Goal: Task Accomplishment & Management: Manage account settings

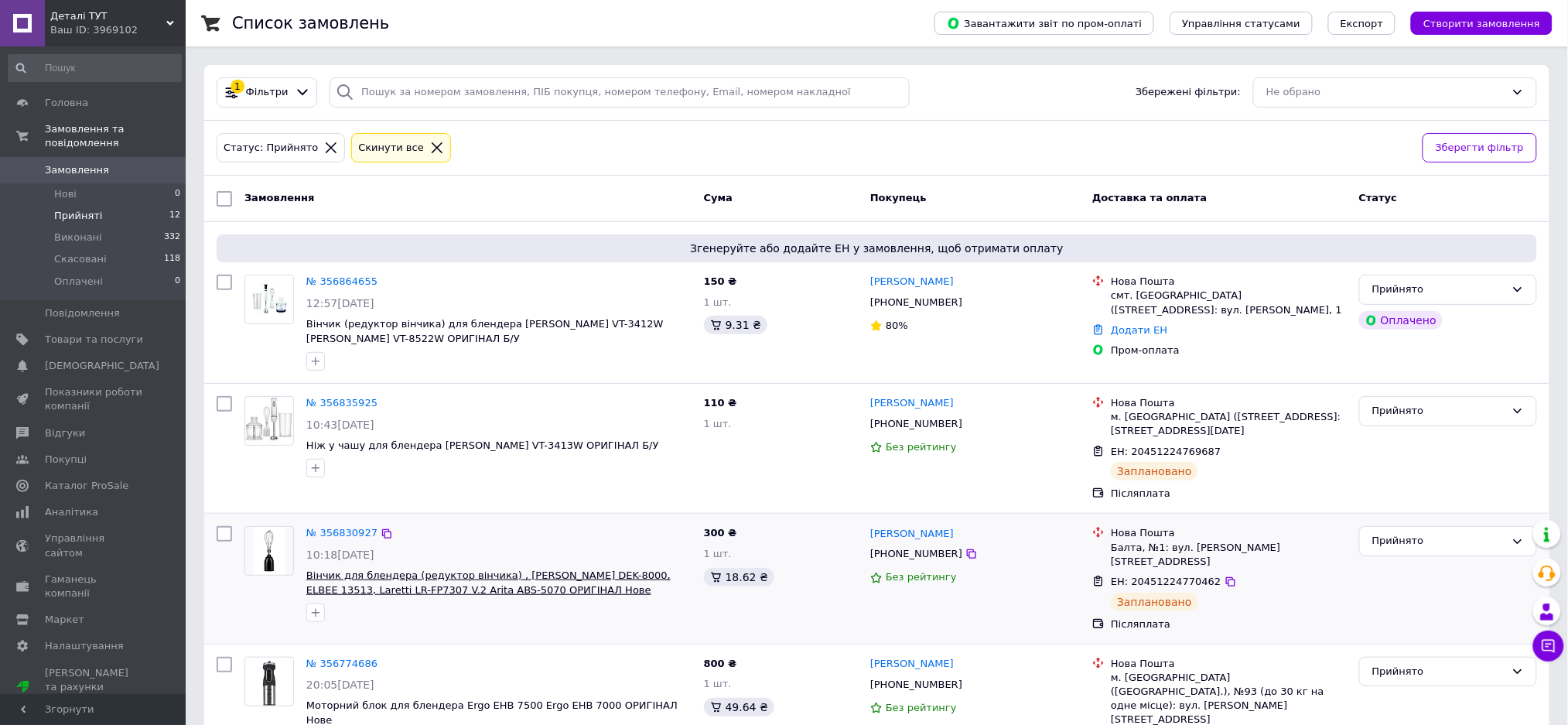
click at [413, 573] on span "Вінчик для блендера (редуктор вінчика) , [PERSON_NAME] DEK-8000, ELBEE 13513, L…" at bounding box center [488, 582] width 364 height 26
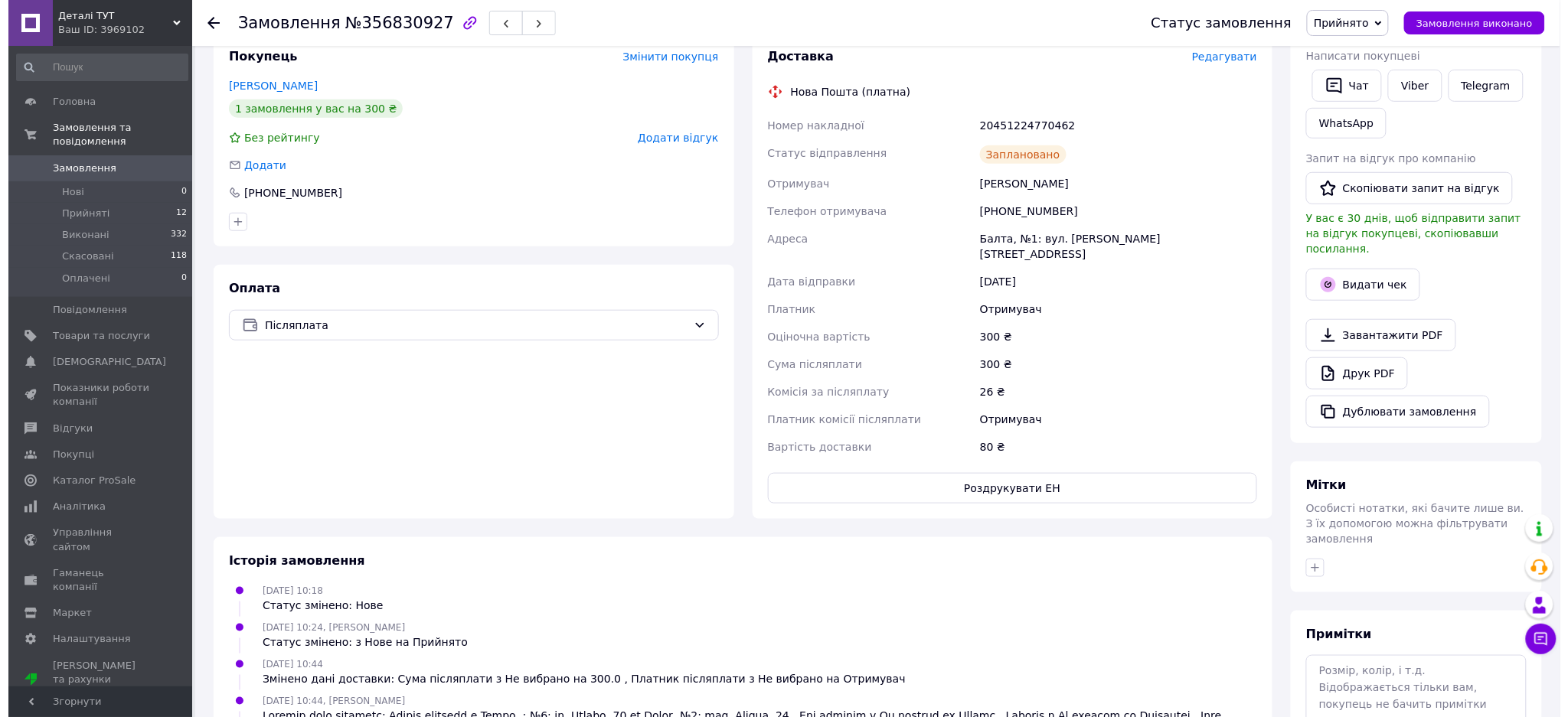
scroll to position [306, 0]
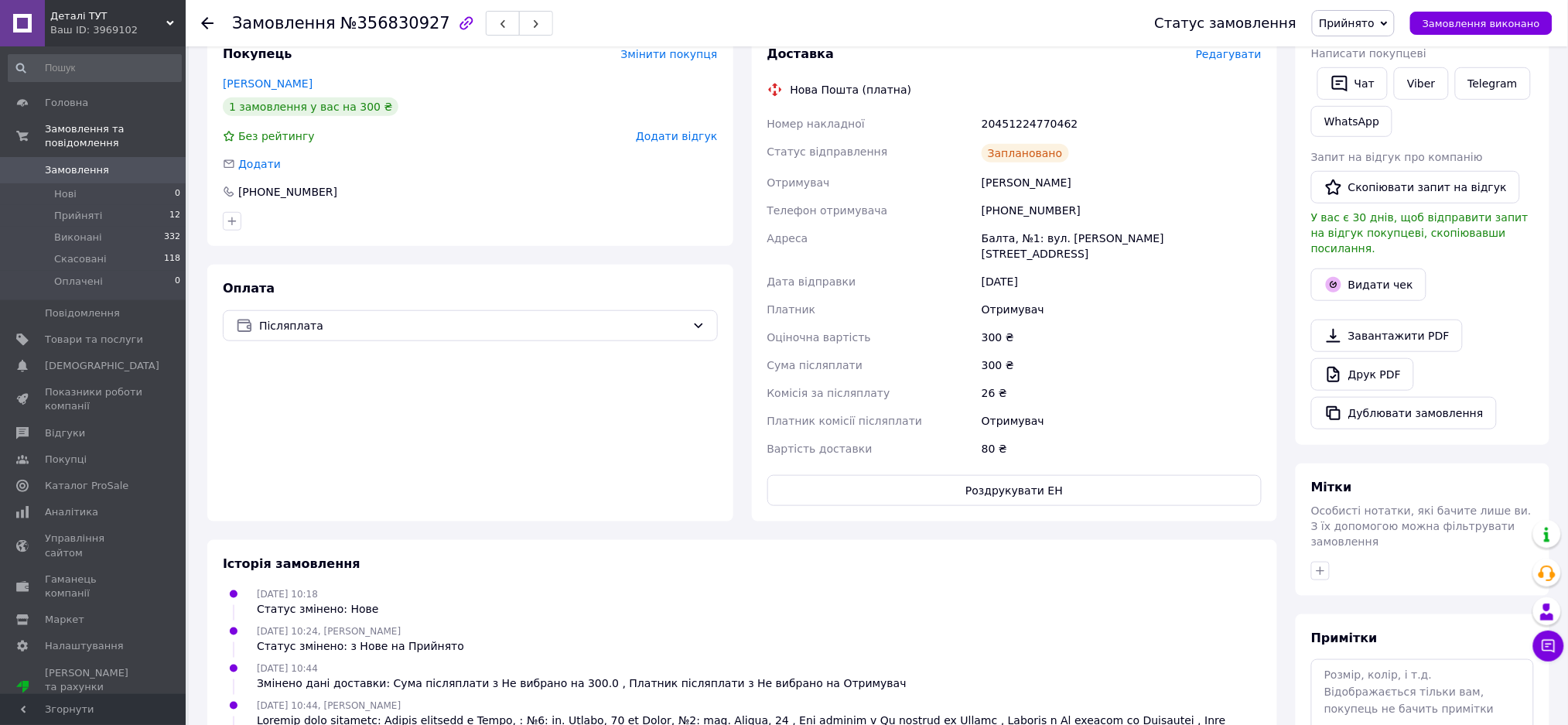
click at [1243, 56] on span "Редагувати" at bounding box center [1228, 54] width 66 height 12
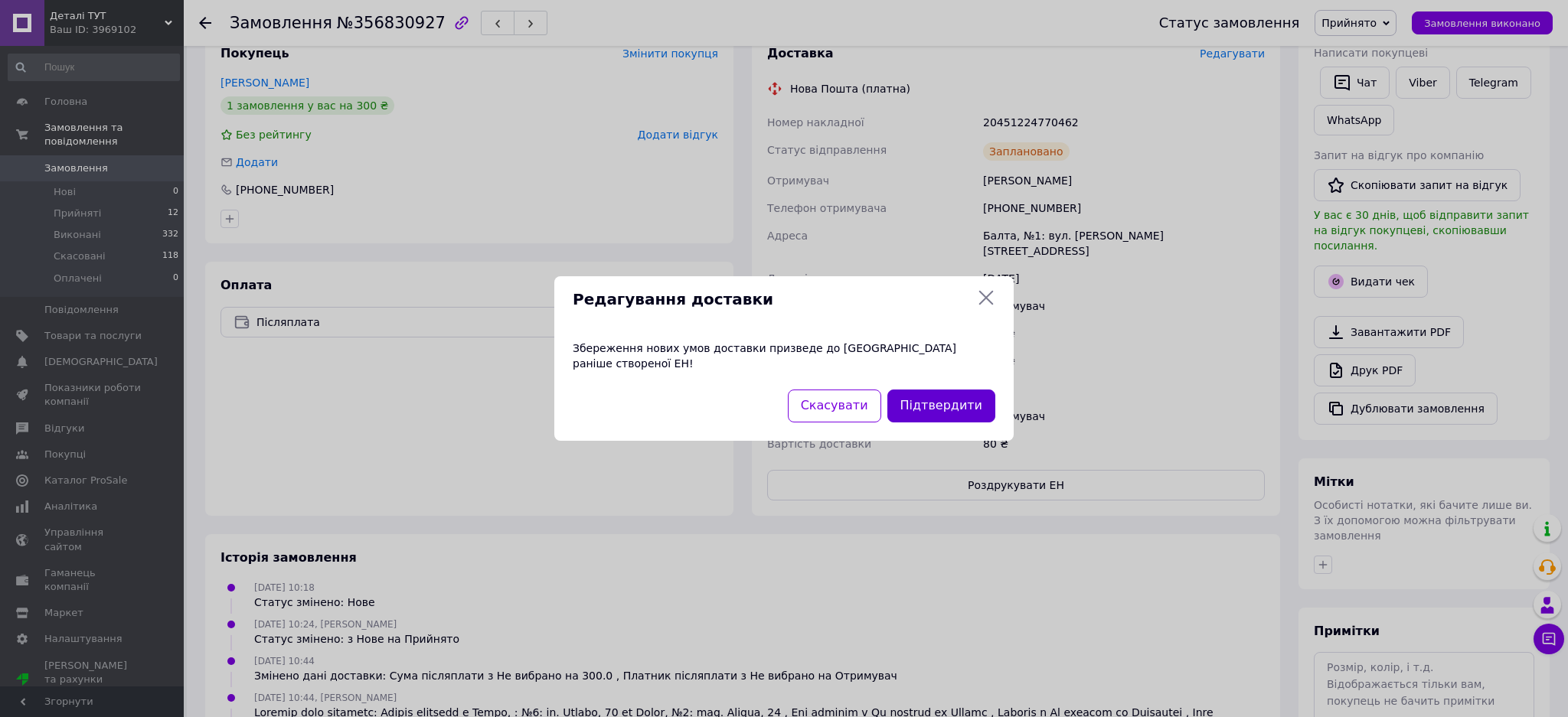
click at [932, 410] on button "Підтвердити" at bounding box center [941, 406] width 108 height 33
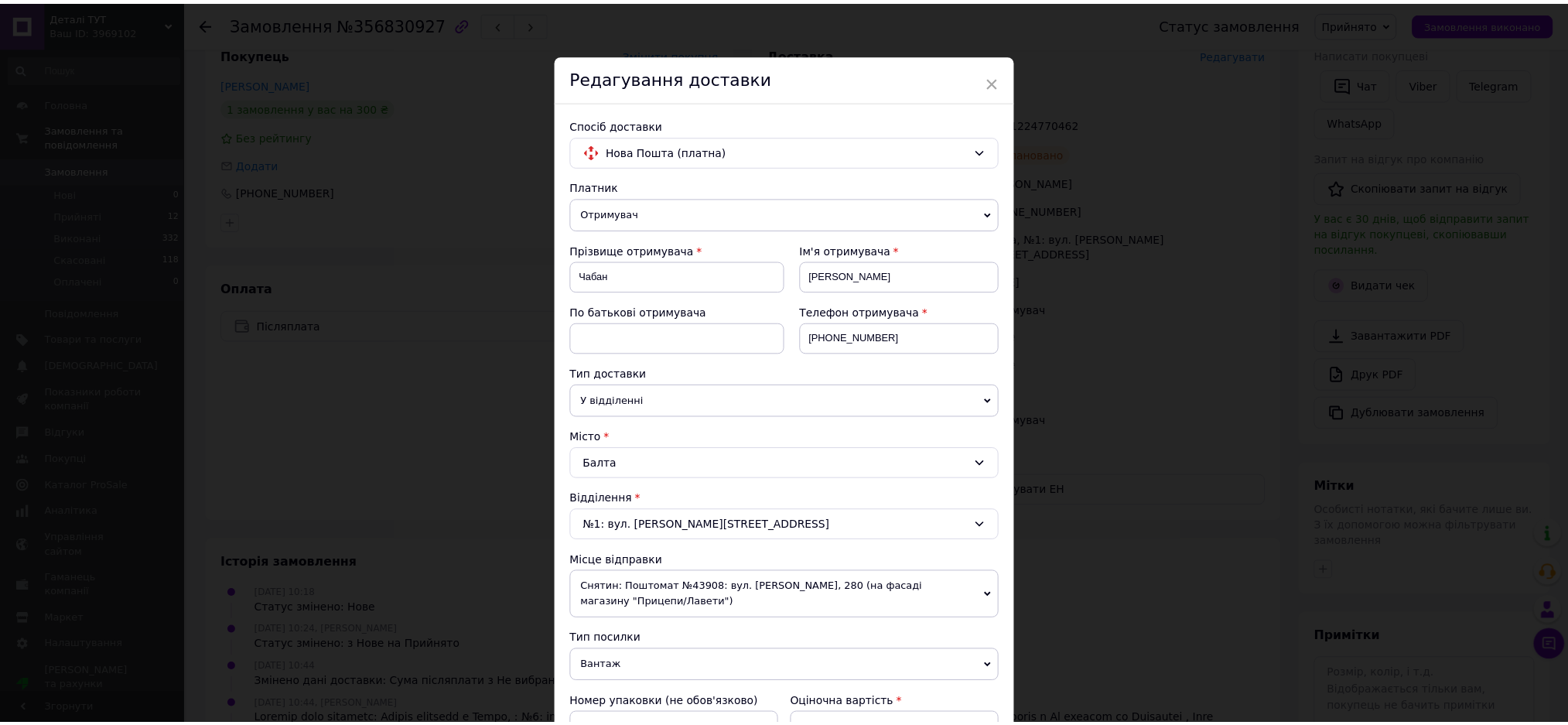
scroll to position [413, 0]
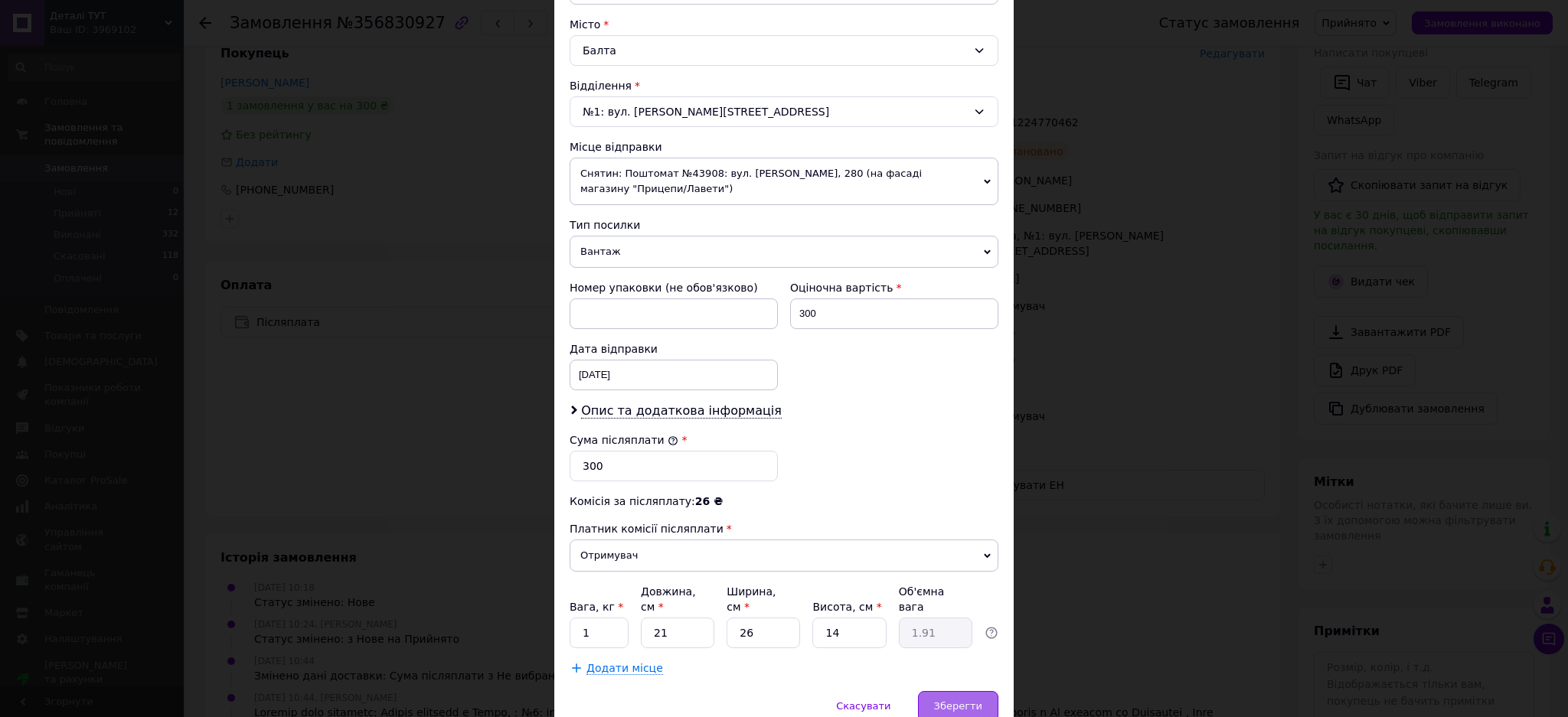
click at [969, 700] on span "Зберегти" at bounding box center [959, 706] width 49 height 11
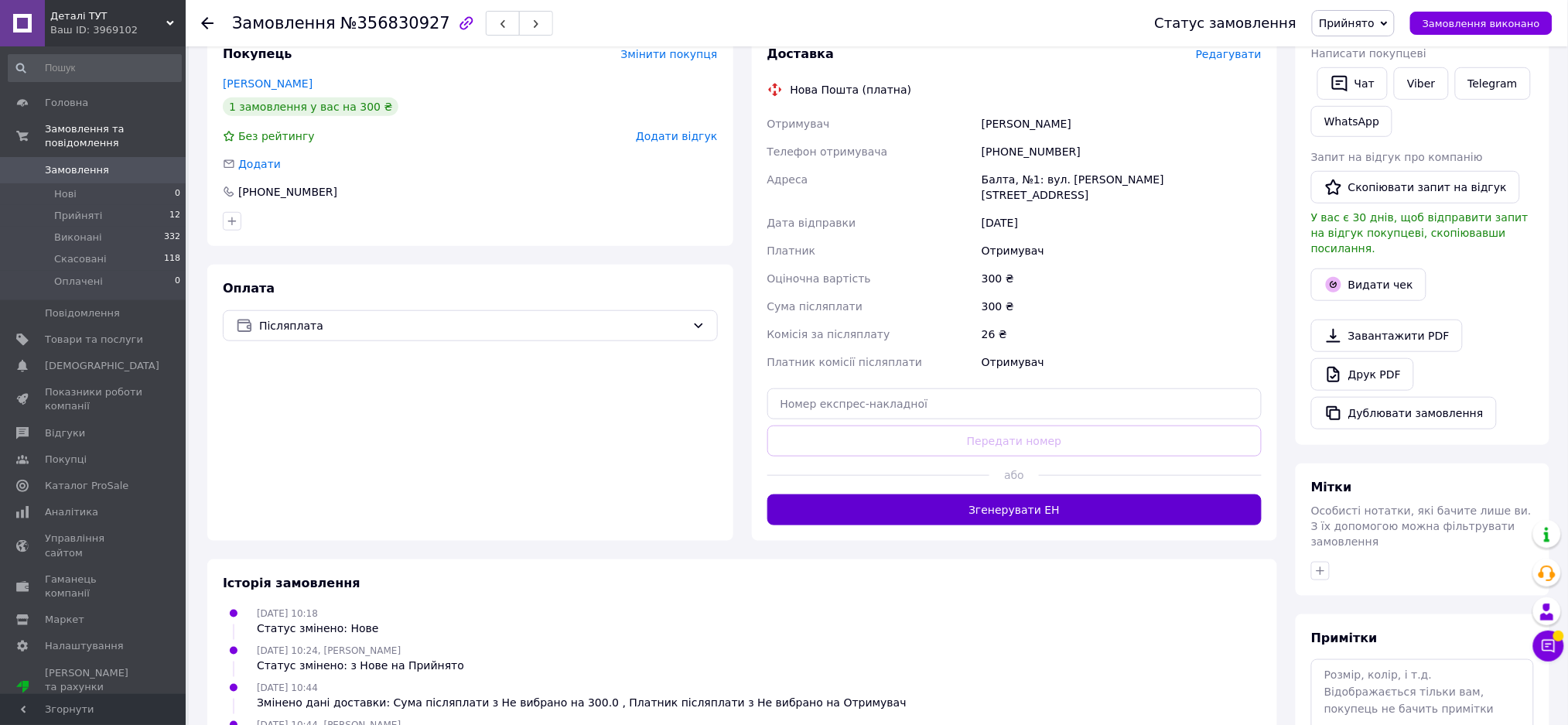
click at [954, 504] on button "Згенерувати ЕН" at bounding box center [1014, 510] width 495 height 31
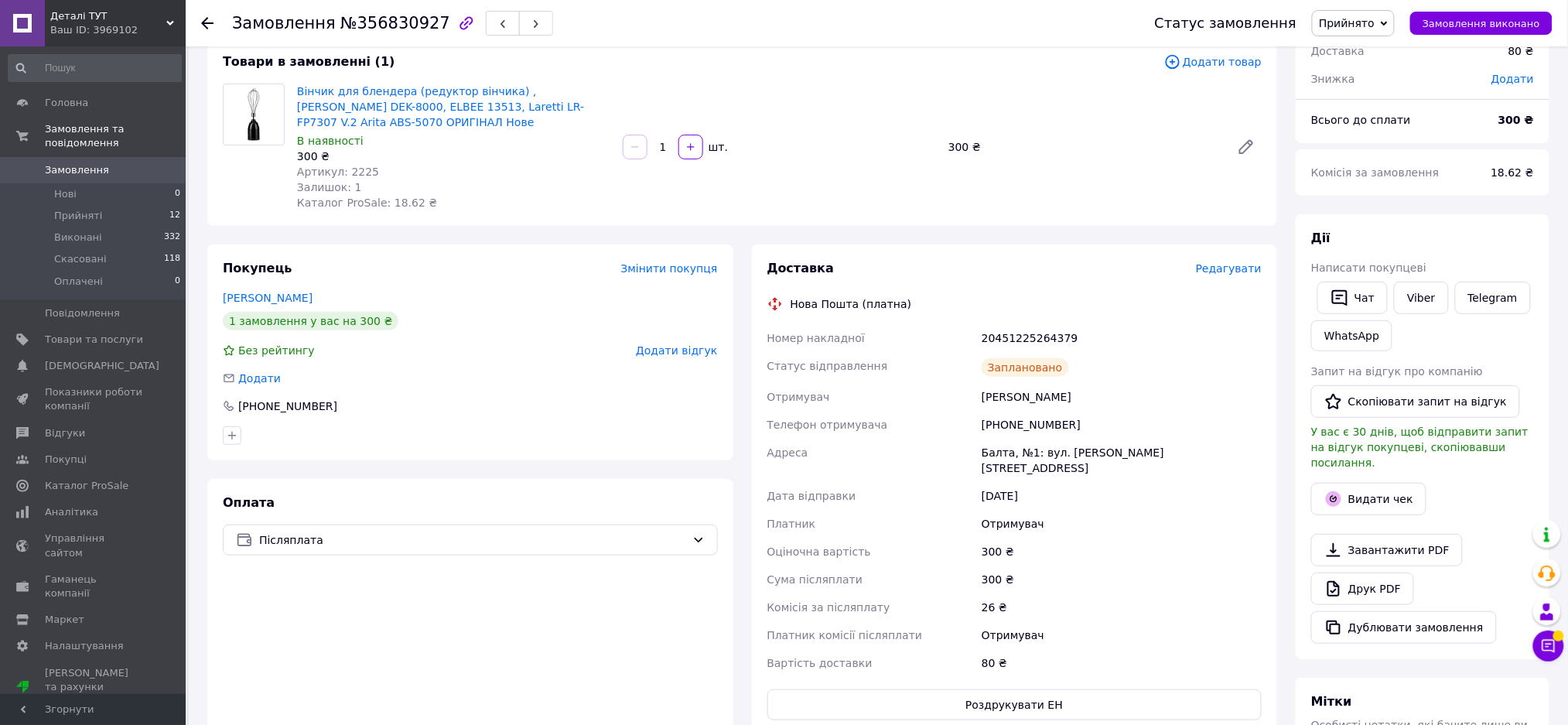
scroll to position [0, 0]
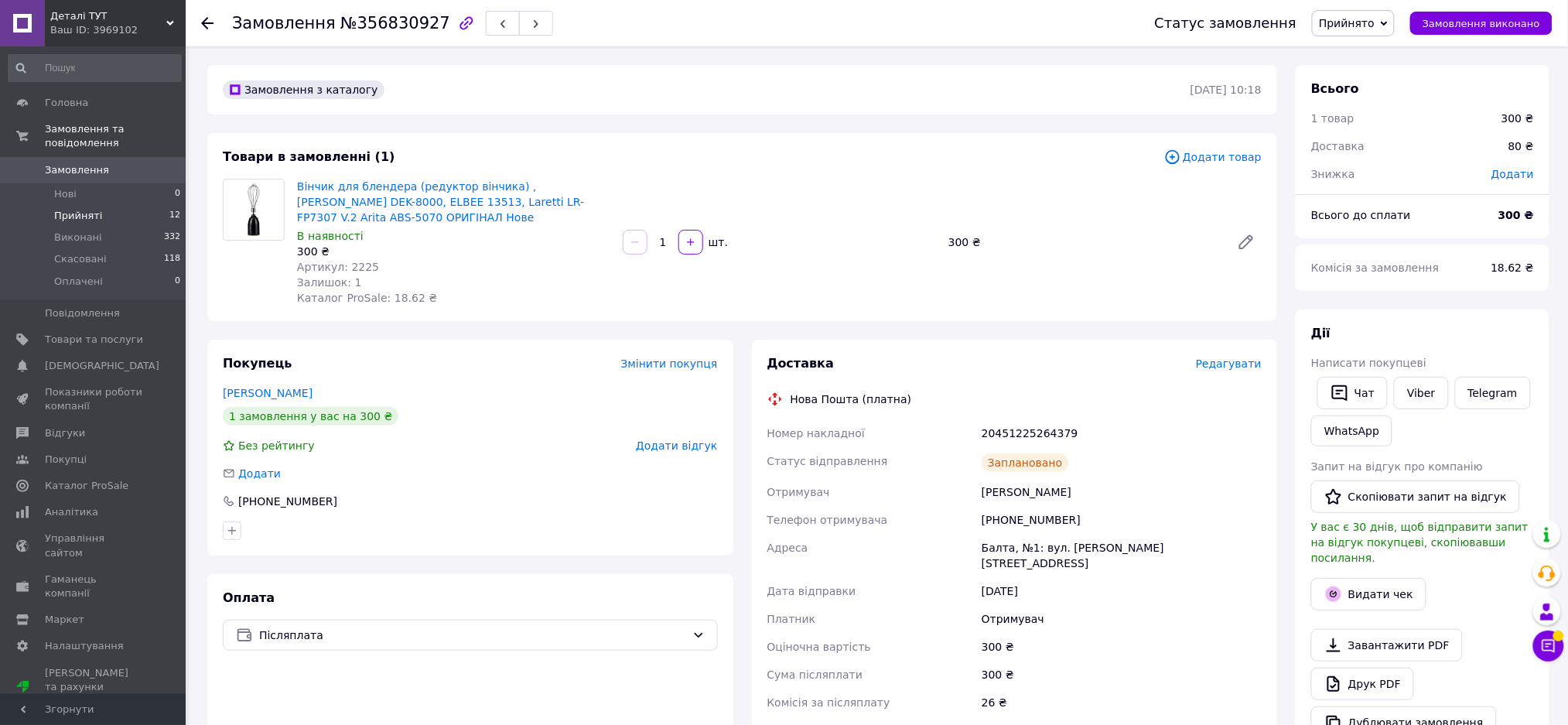
click at [76, 209] on span "Прийняті" at bounding box center [78, 215] width 48 height 14
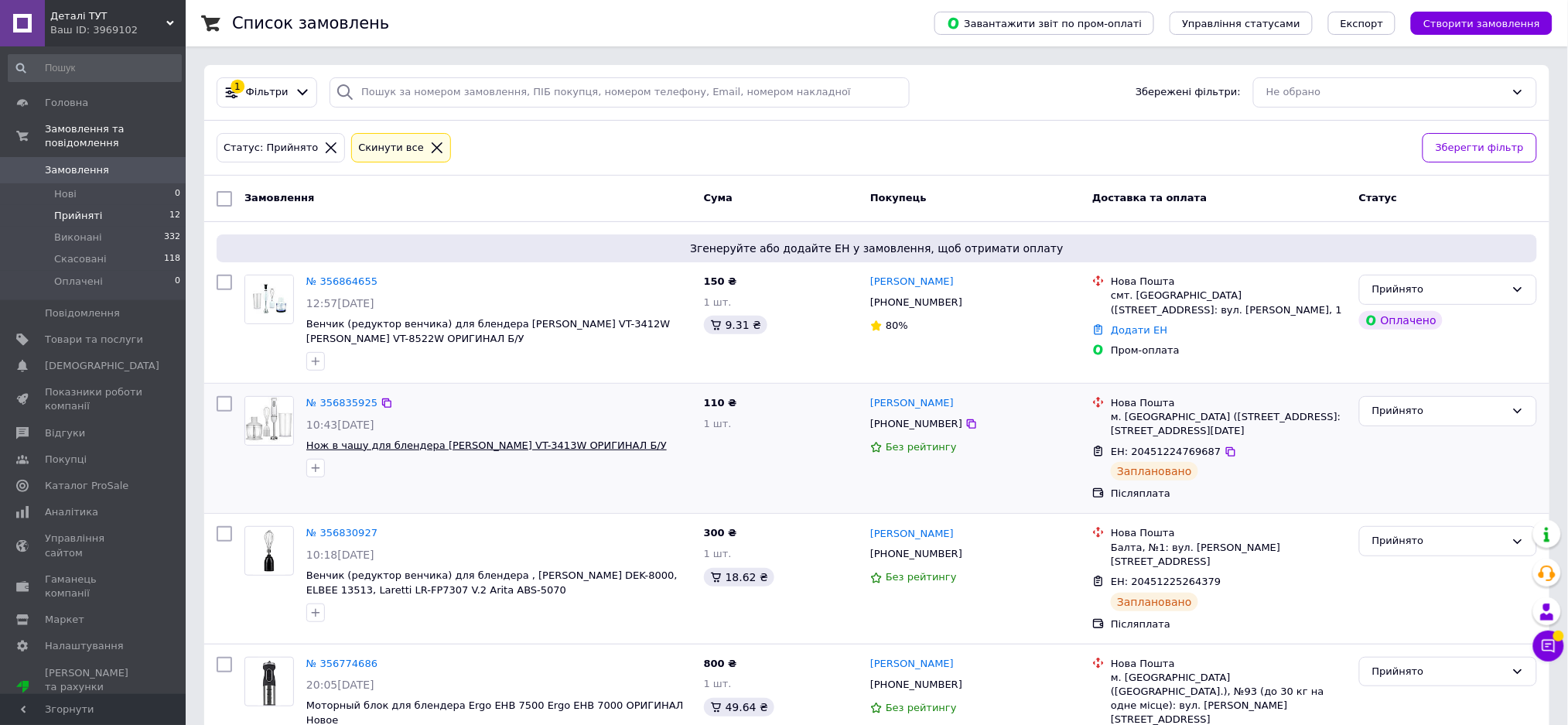
click at [398, 449] on span "Нож в чашу для блендера Vitek VT-3413W ОРИГИНАЛ Б/У" at bounding box center [486, 446] width 360 height 11
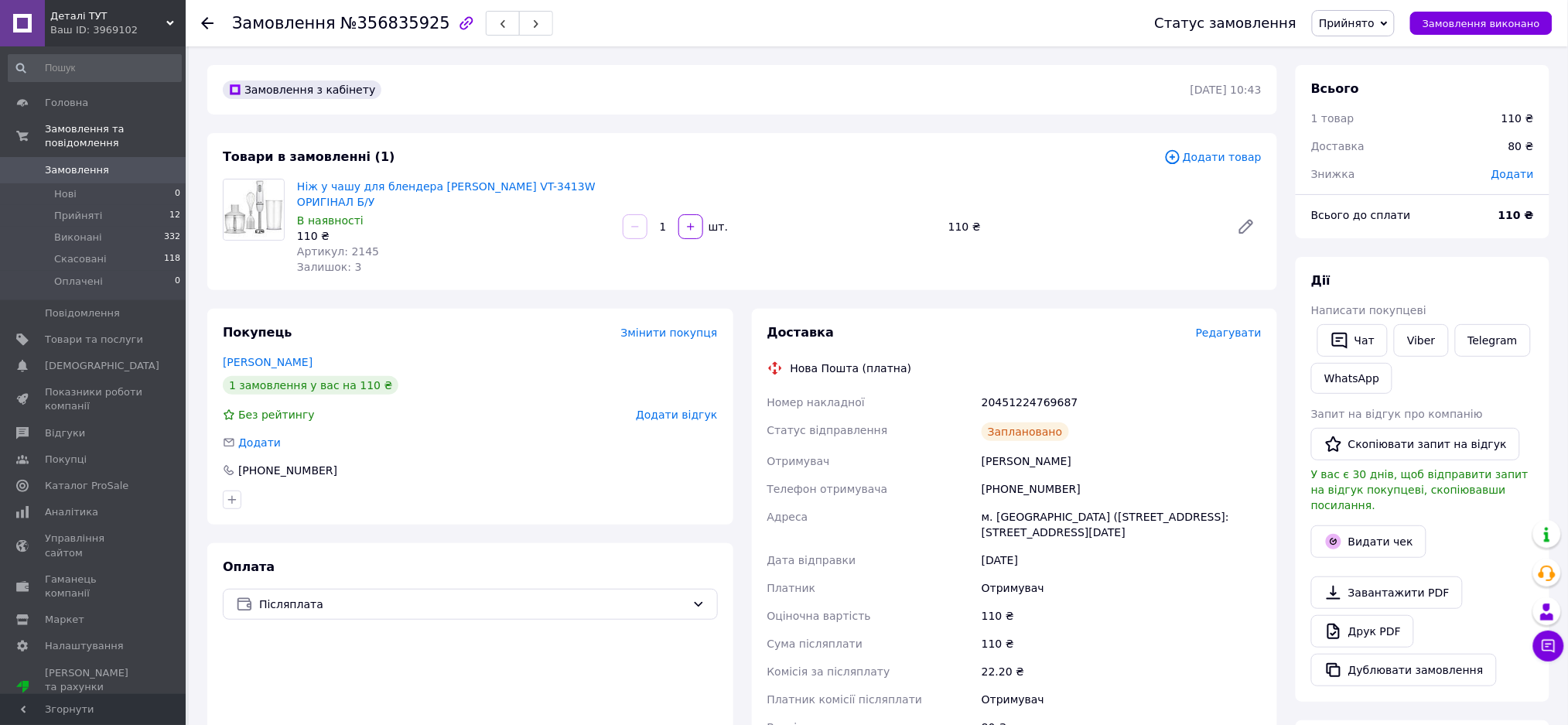
click at [1215, 327] on span "Редагувати" at bounding box center [1228, 333] width 66 height 12
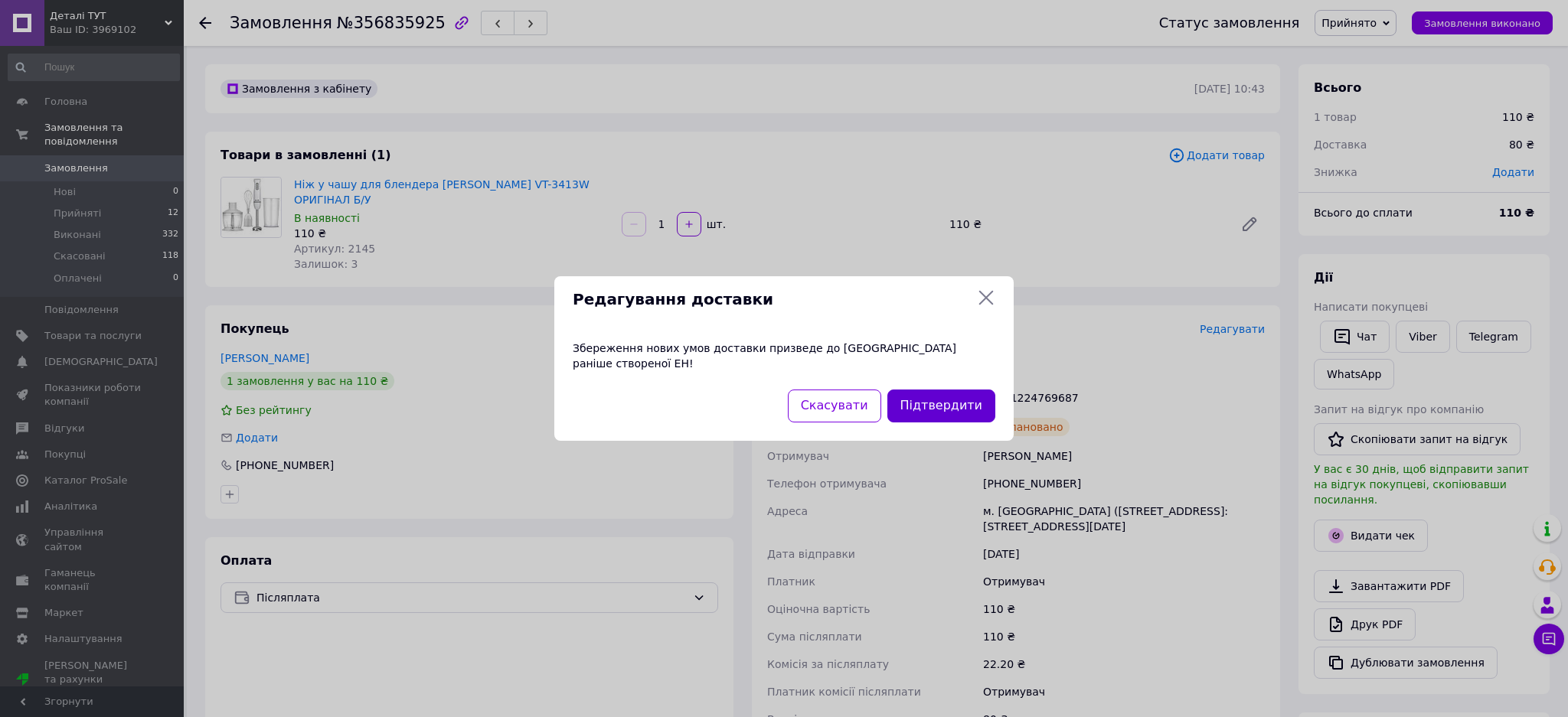
click at [934, 403] on button "Підтвердити" at bounding box center [941, 406] width 108 height 33
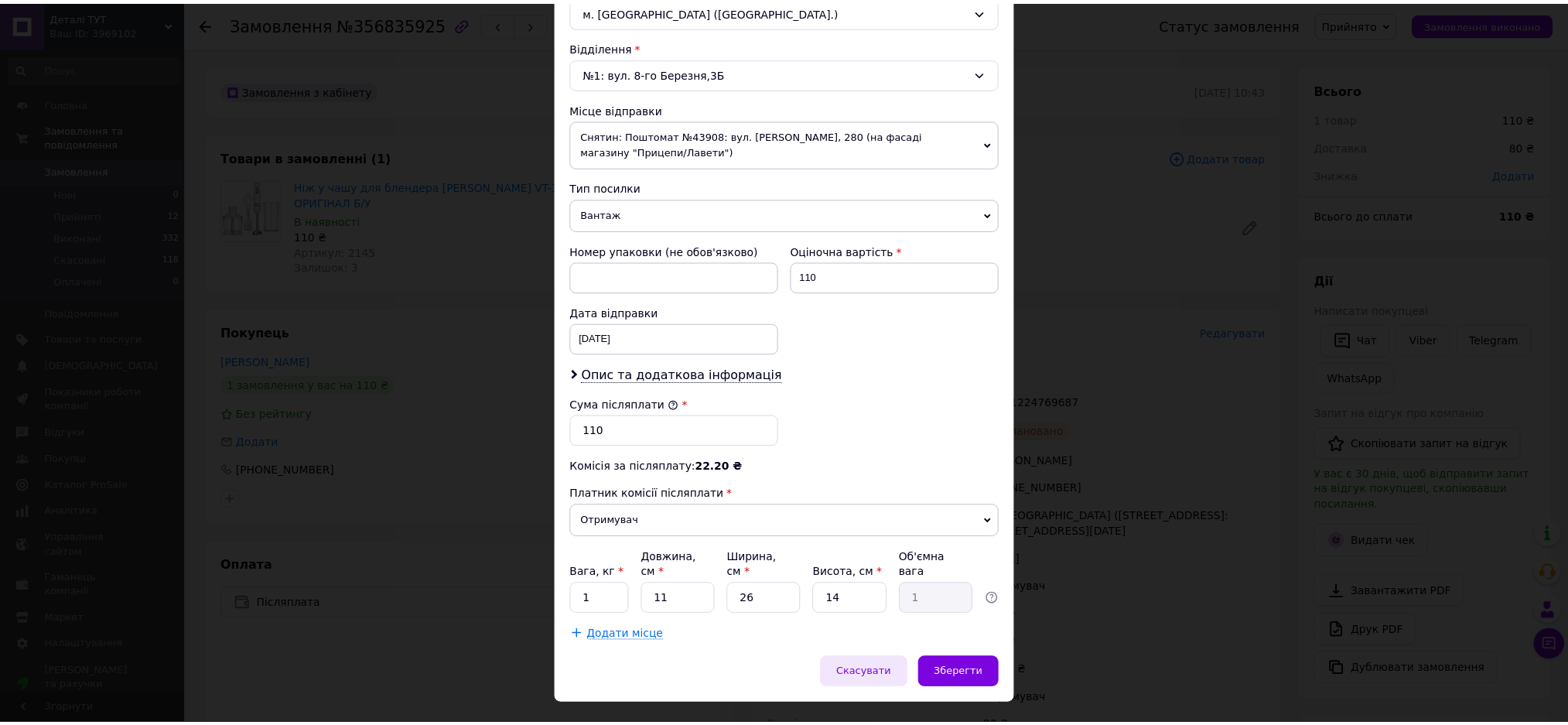
scroll to position [472, 0]
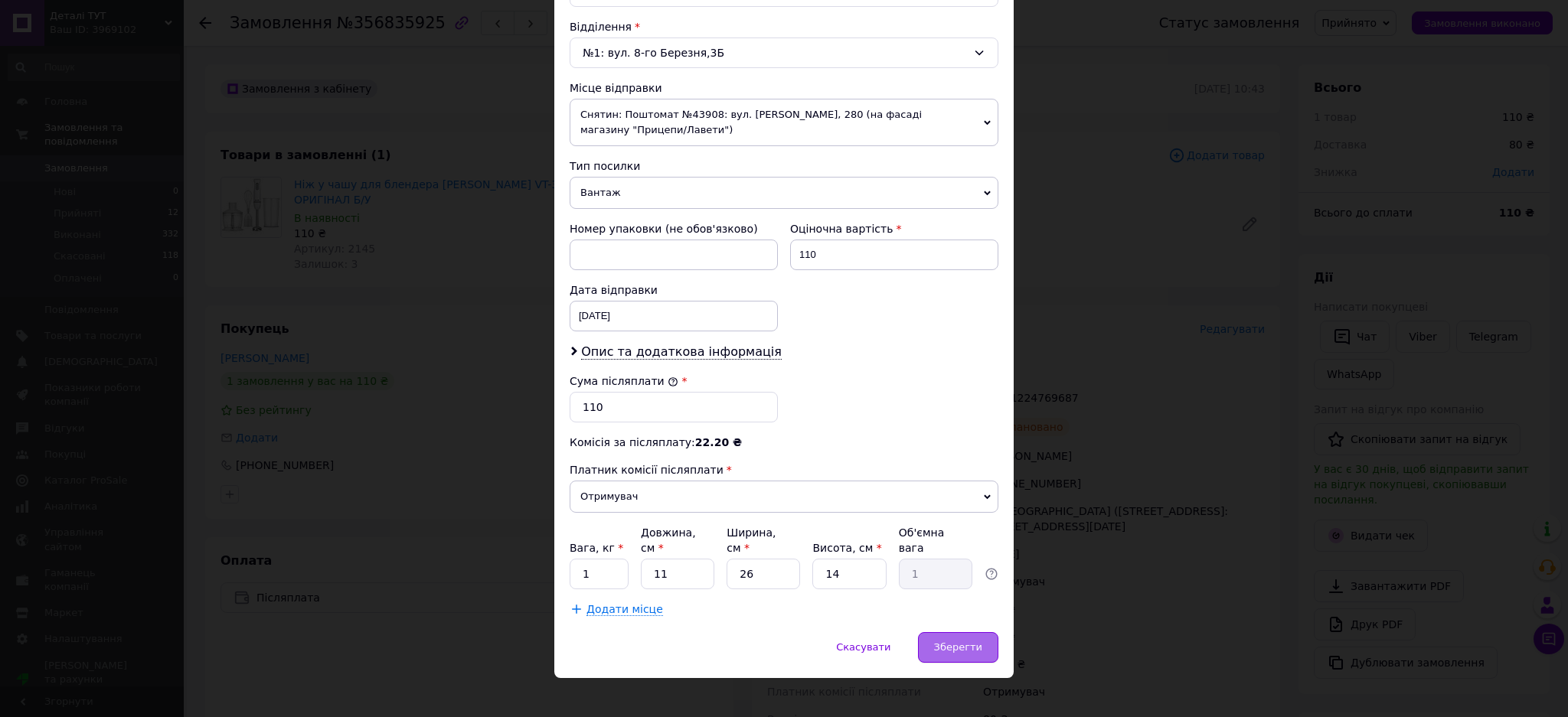
click at [949, 642] on span "Зберегти" at bounding box center [959, 647] width 49 height 11
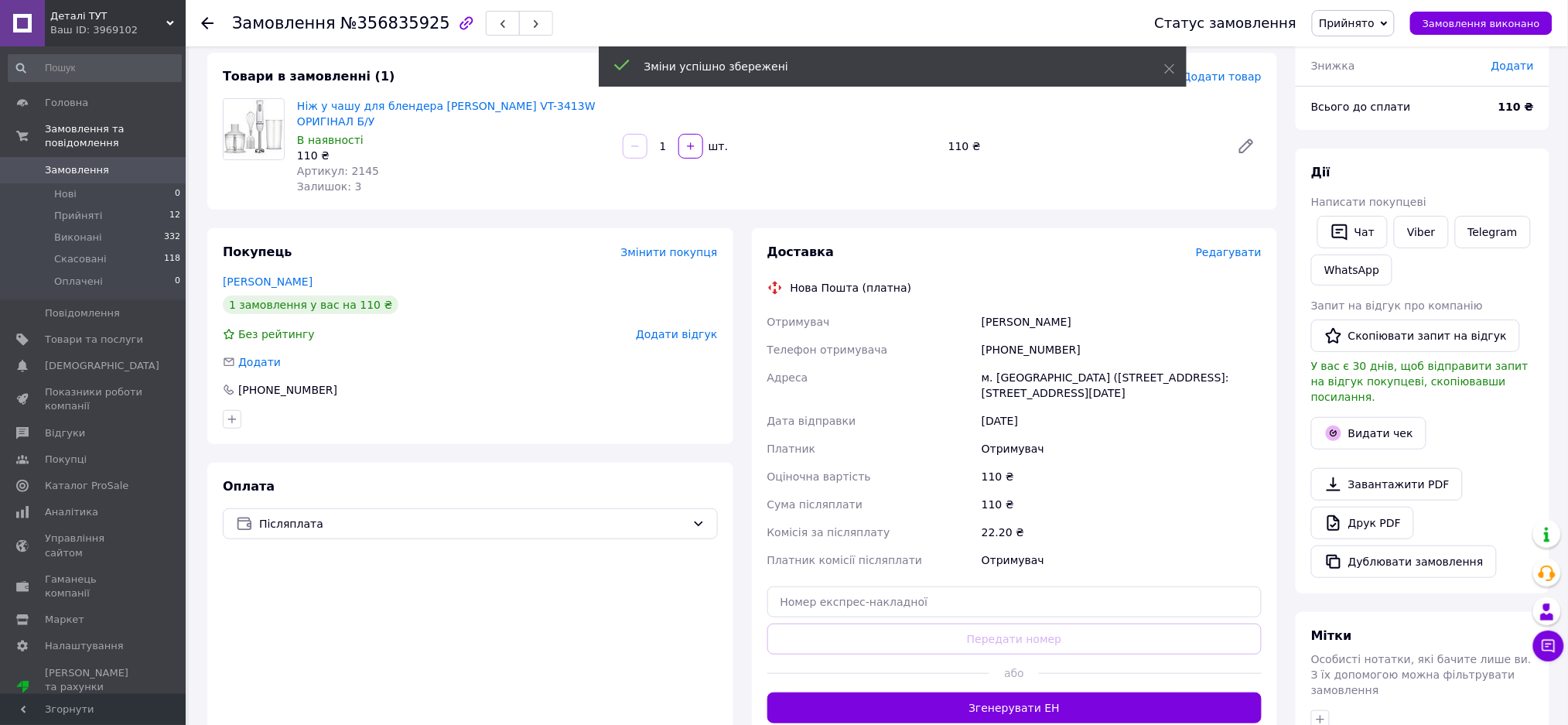
scroll to position [103, 0]
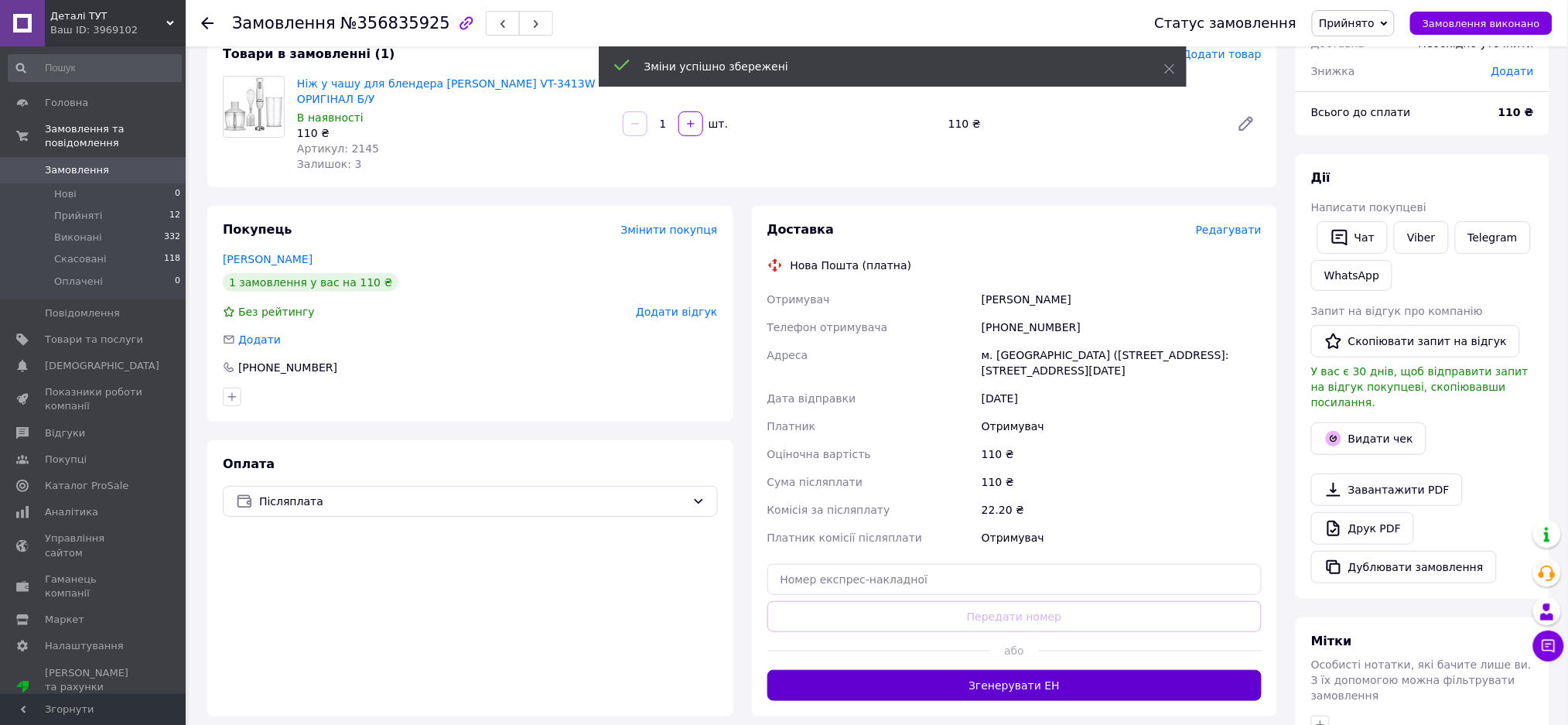
click at [1029, 670] on button "Згенерувати ЕН" at bounding box center [1014, 686] width 495 height 31
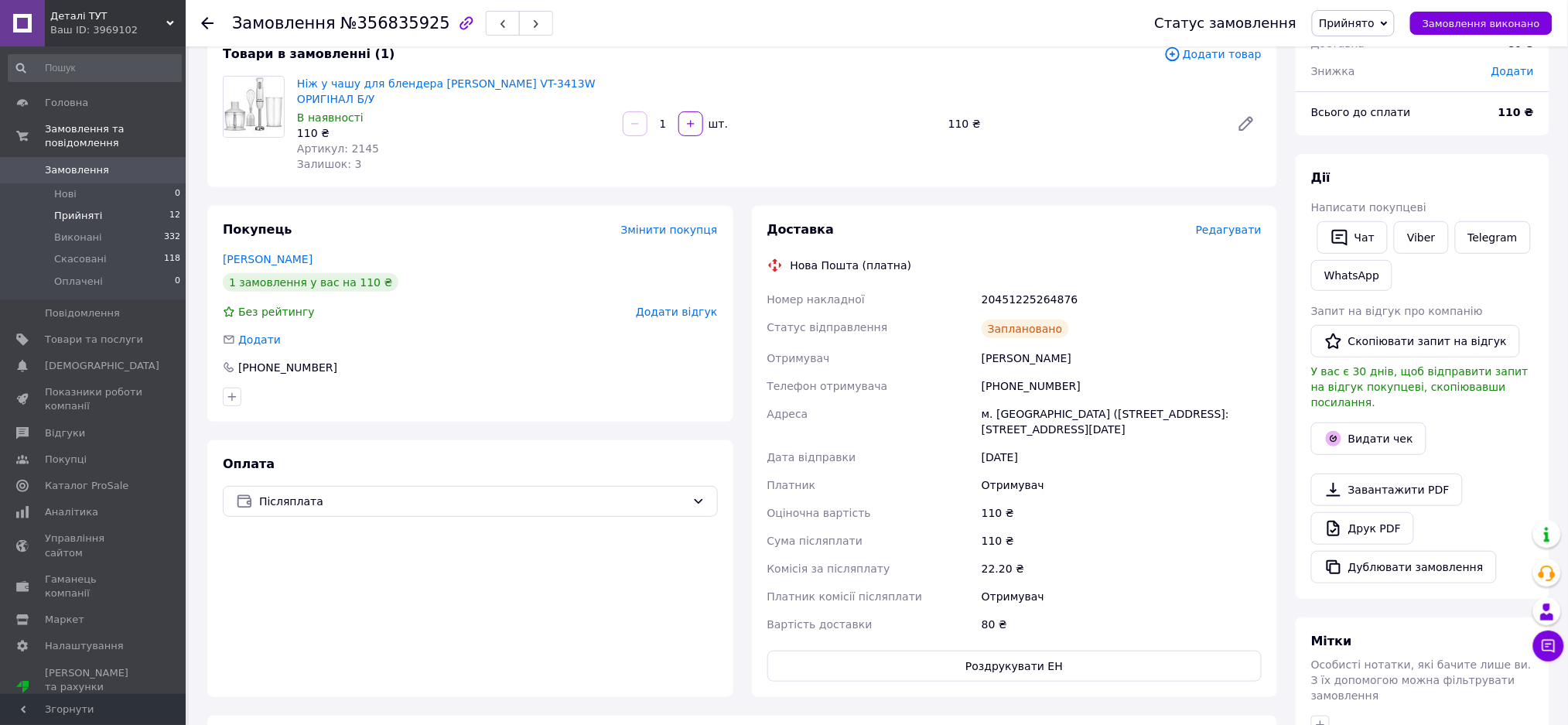
click at [73, 209] on span "Прийняті" at bounding box center [78, 215] width 48 height 14
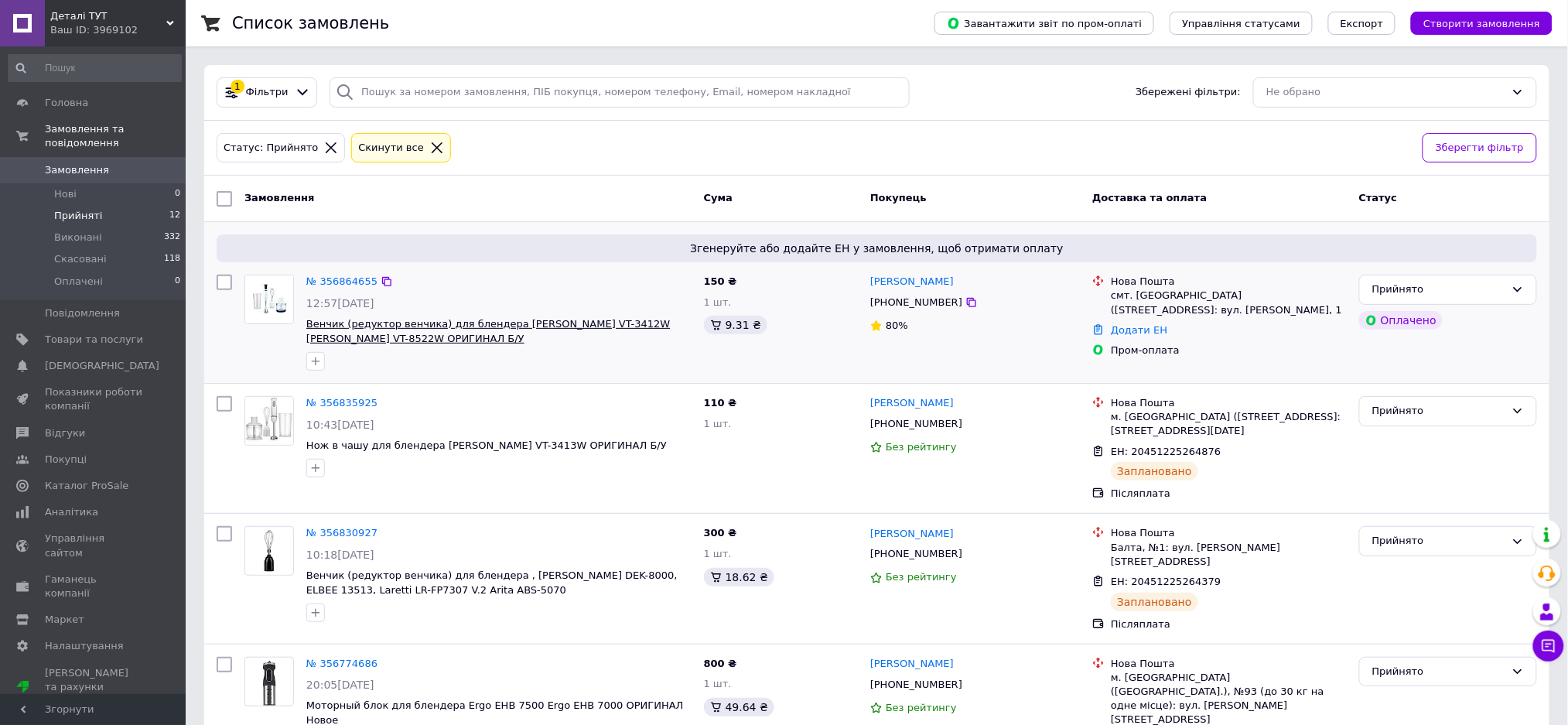
click at [495, 327] on span "Венчик (редуктор венчика) для блендера [PERSON_NAME] VT-3412W [PERSON_NAME] VT-…" at bounding box center [488, 331] width 364 height 26
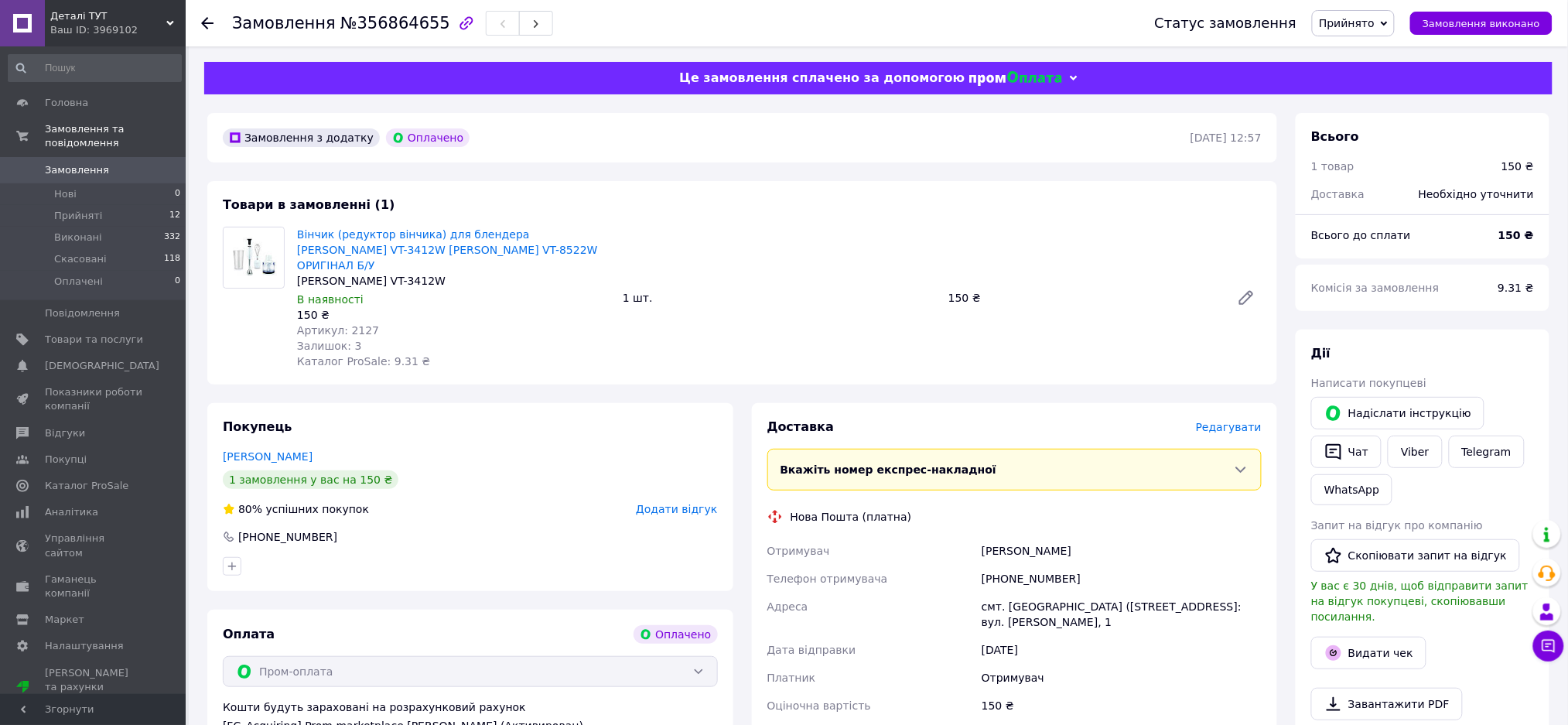
scroll to position [206, 0]
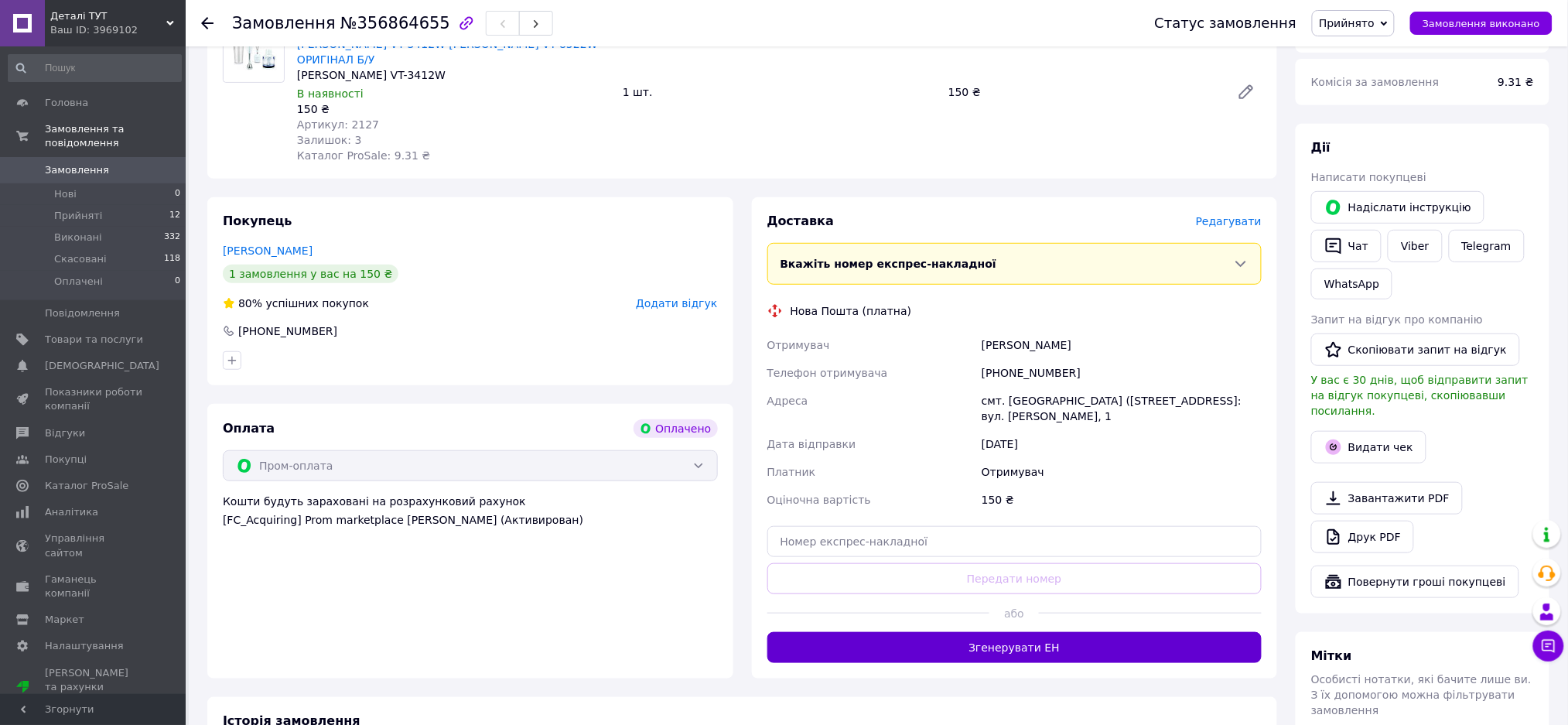
click at [1032, 632] on button "Згенерувати ЕН" at bounding box center [1014, 648] width 495 height 31
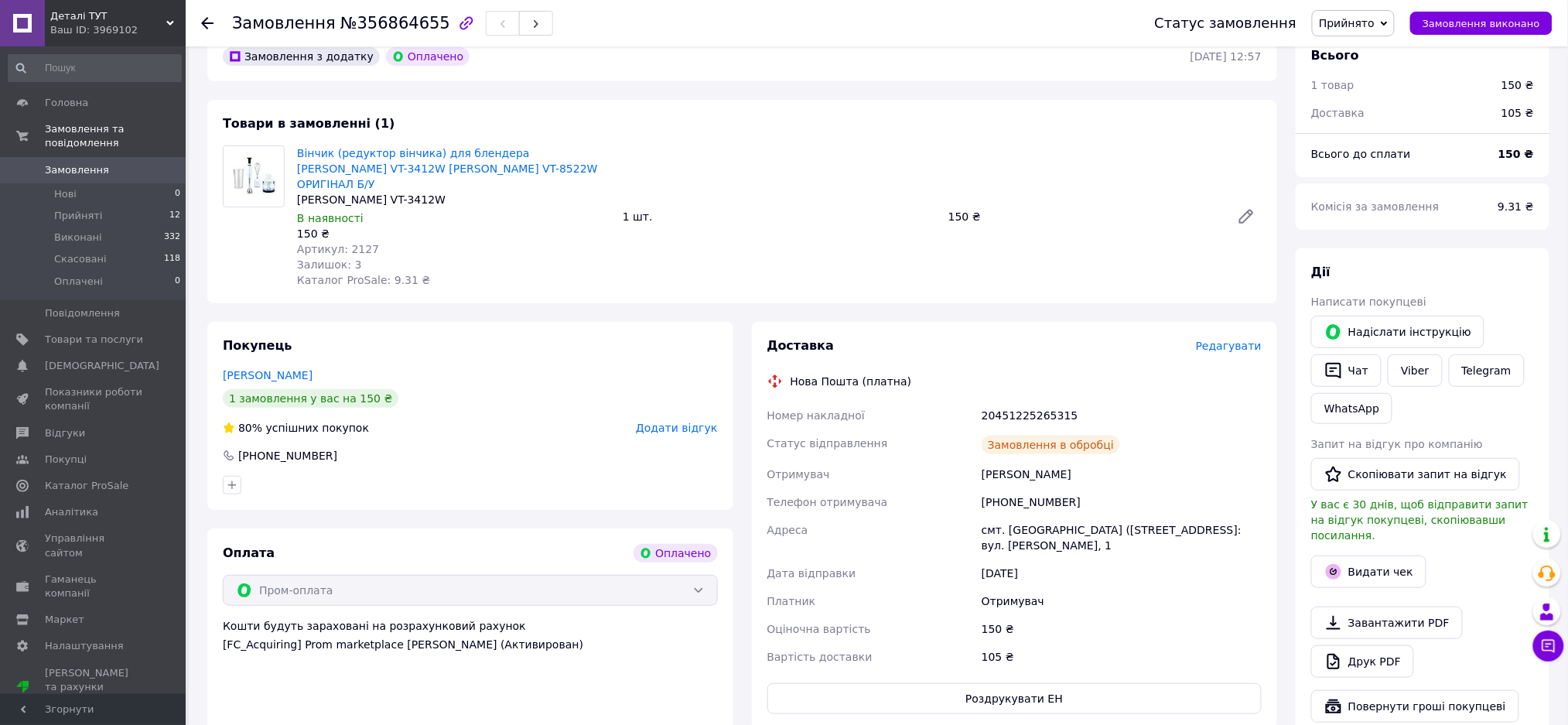
scroll to position [0, 0]
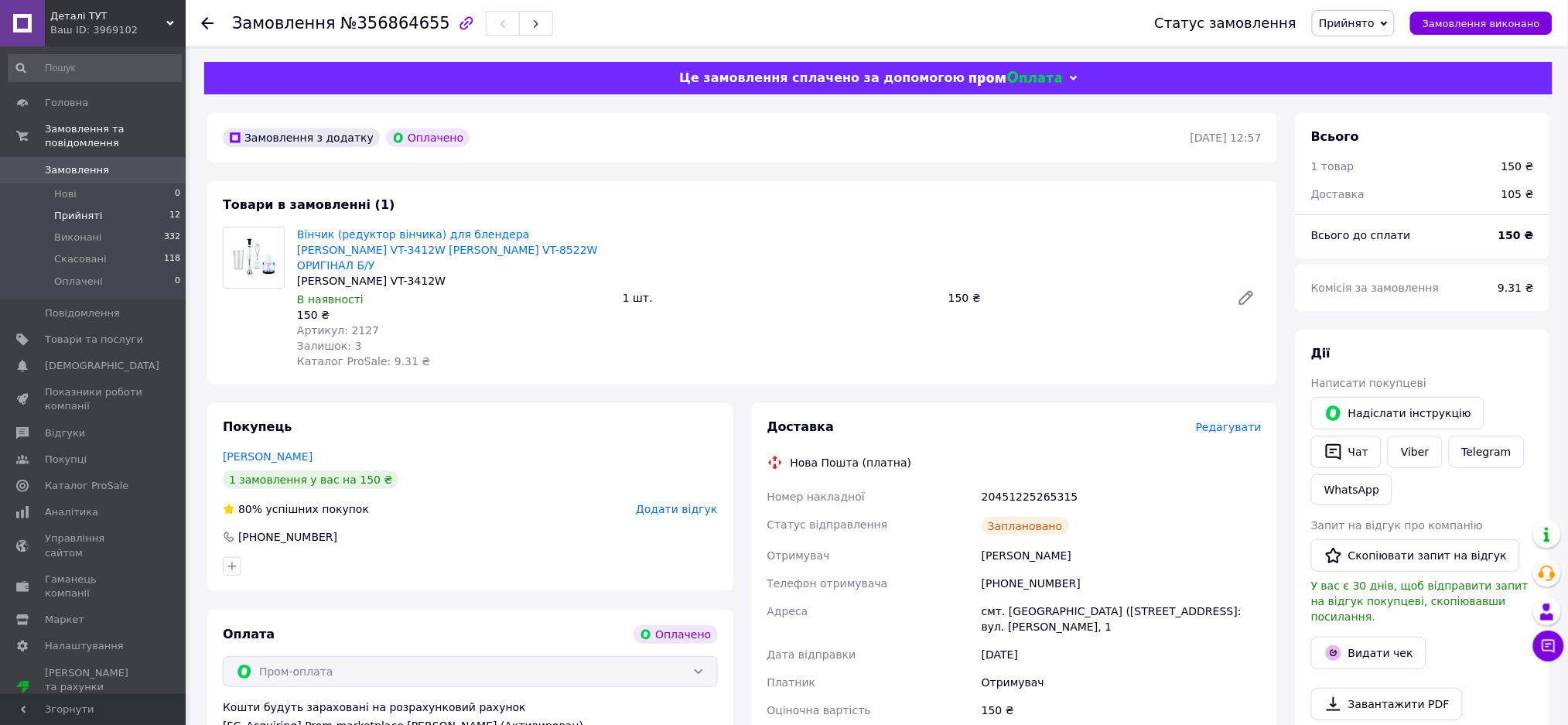
click at [119, 205] on li "Прийняті 12" at bounding box center [94, 215] width 189 height 21
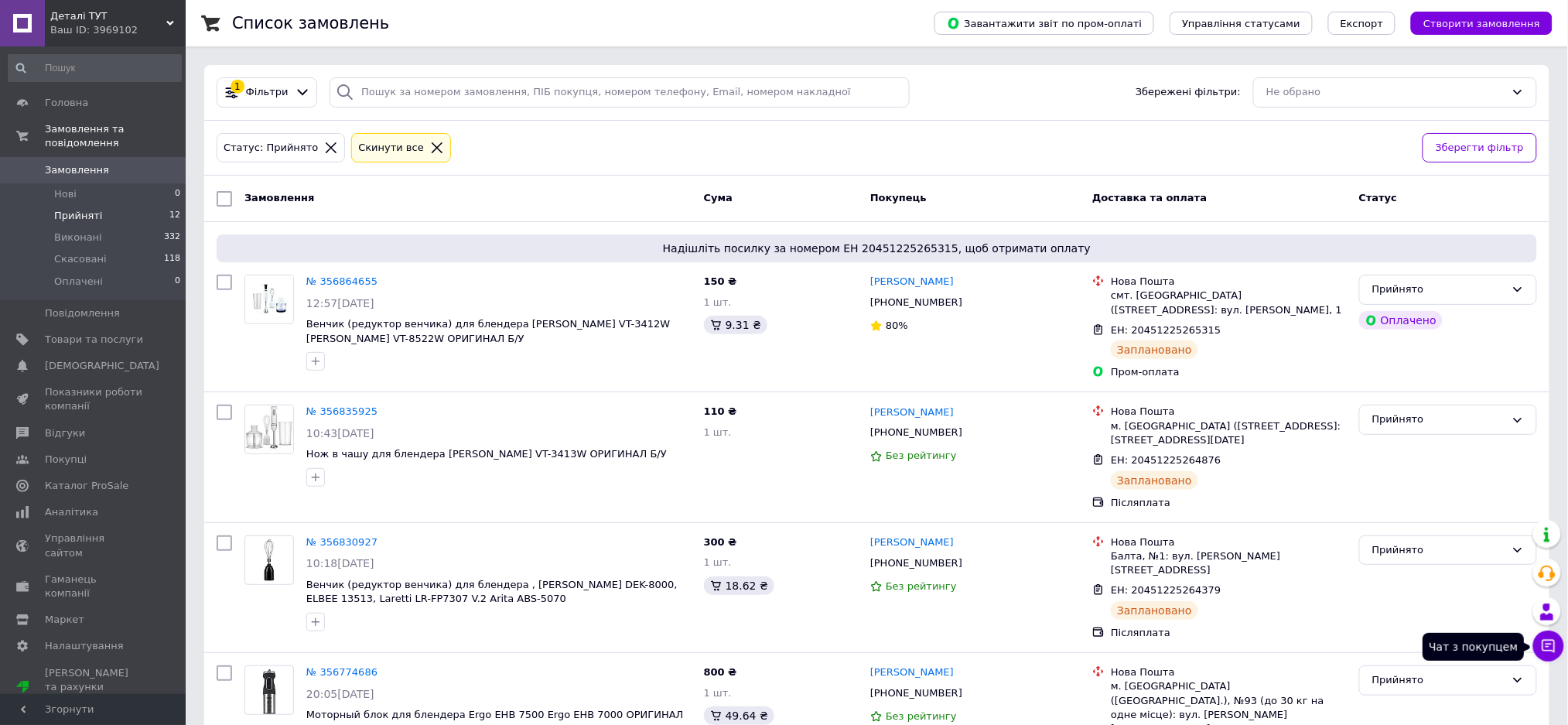
click at [1560, 649] on button "Чат з покупцем" at bounding box center [1548, 646] width 31 height 31
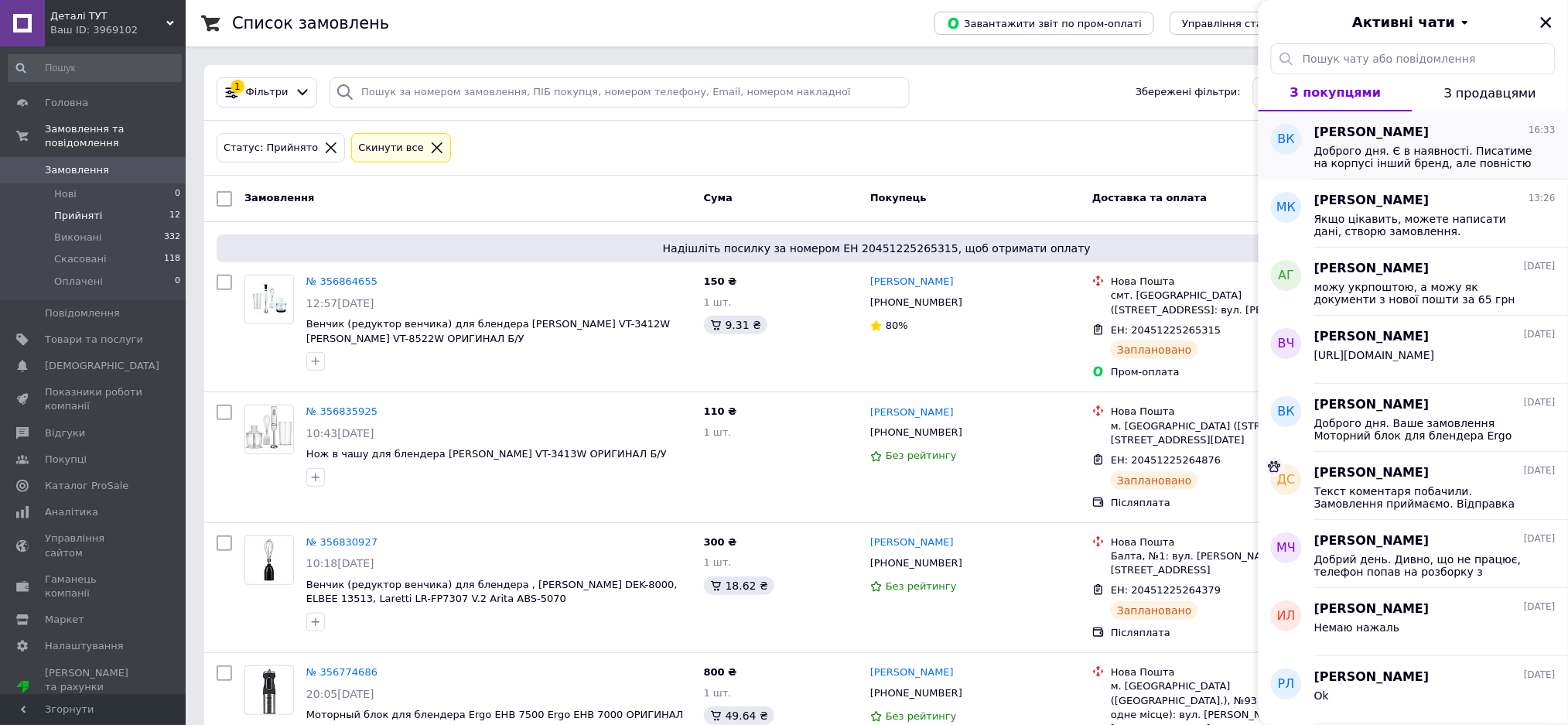
click at [1452, 147] on span "Доброго дня. Є в наявності. Писатиме на корпусі інший бренд, але повністю ідент…" at bounding box center [1424, 157] width 219 height 25
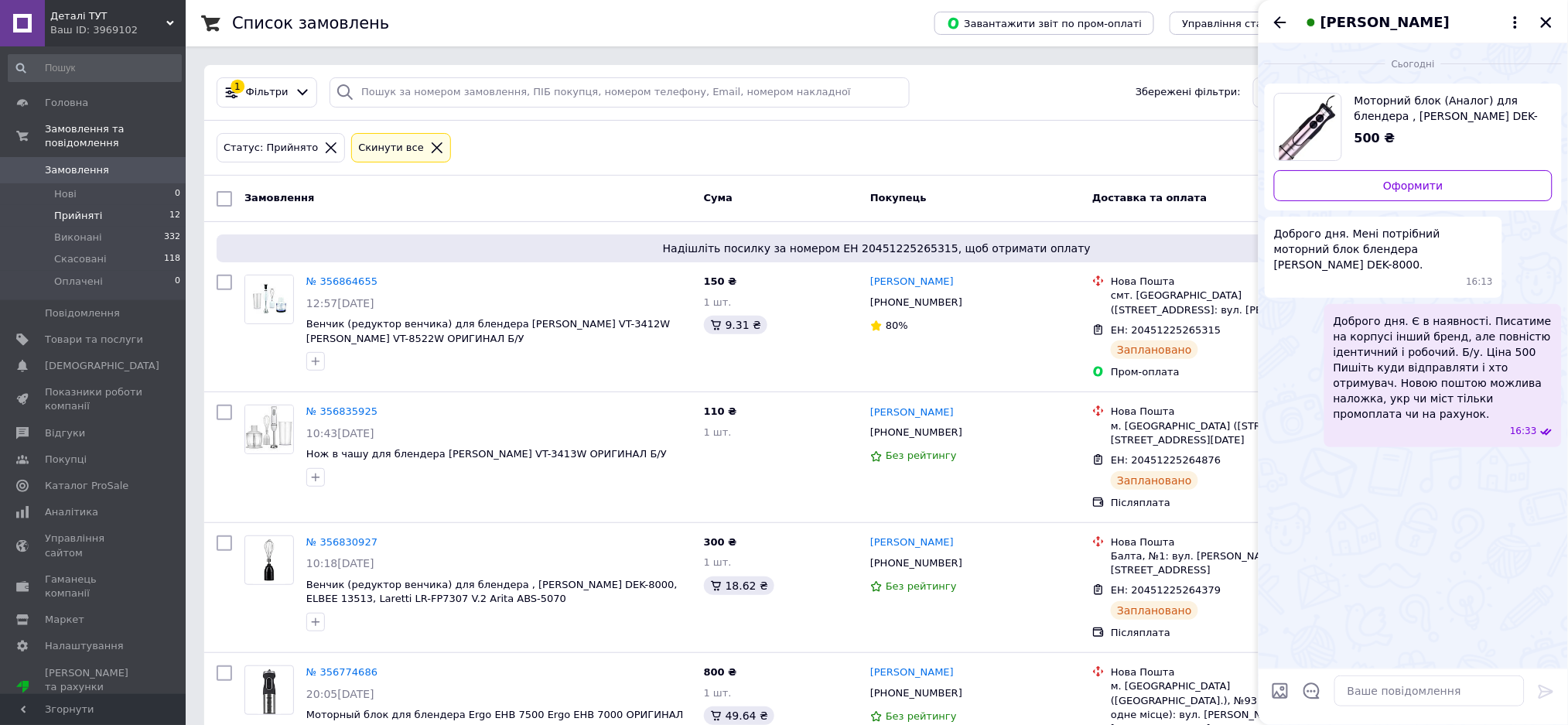
click at [1277, 25] on icon "Назад" at bounding box center [1280, 22] width 19 height 19
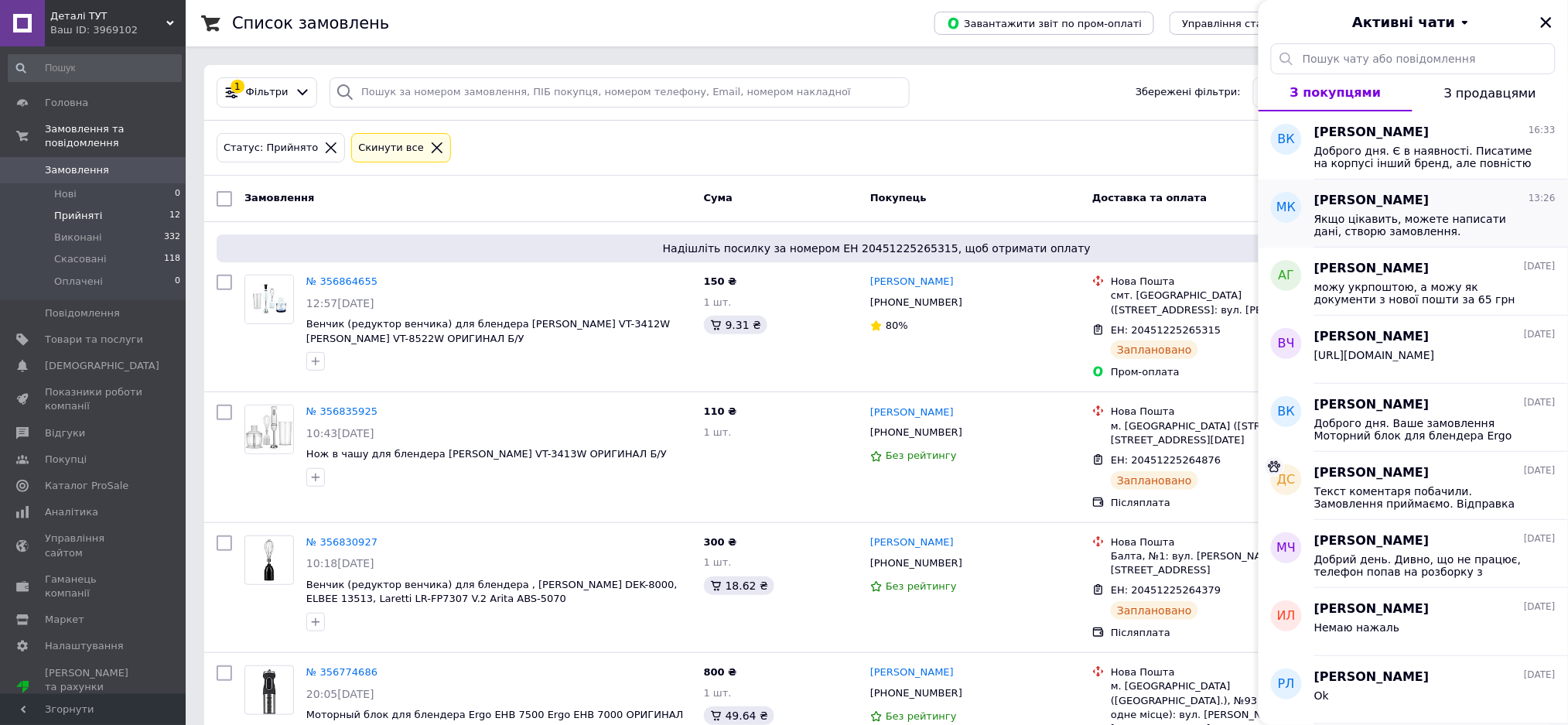
click at [1318, 227] on span "Якщо цікавить, можете написати дані, створю замовлення." at bounding box center [1424, 225] width 219 height 25
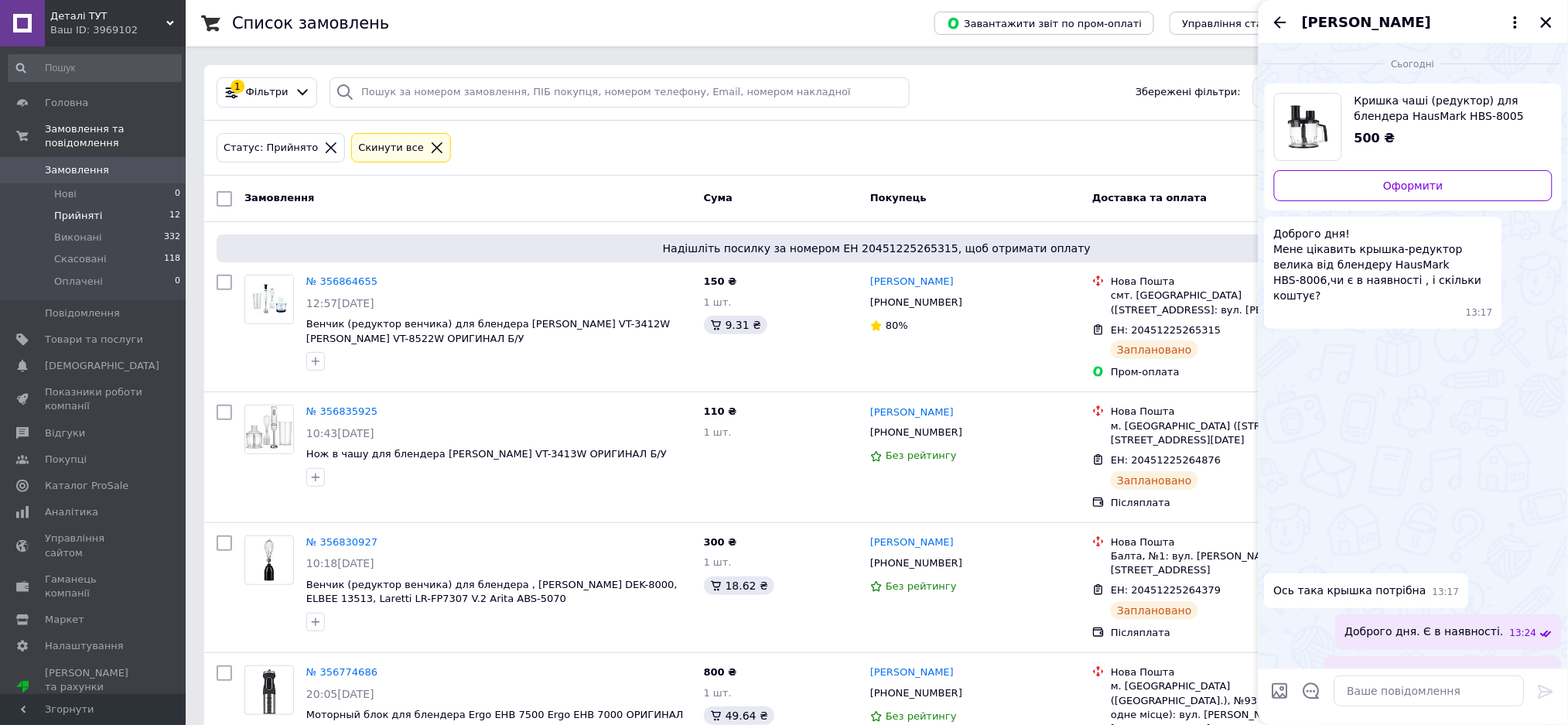
scroll to position [34, 0]
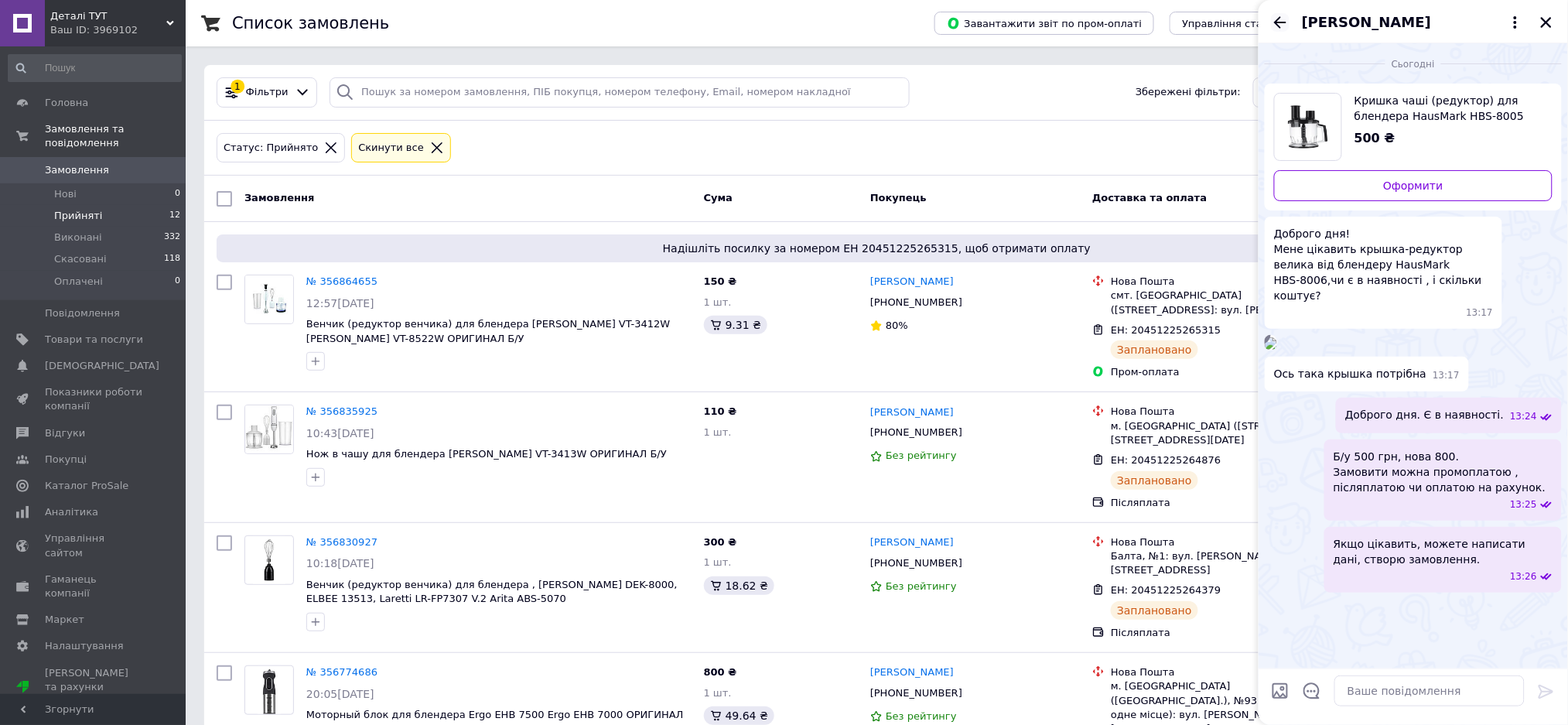
click at [1282, 19] on icon "Назад" at bounding box center [1280, 22] width 19 height 19
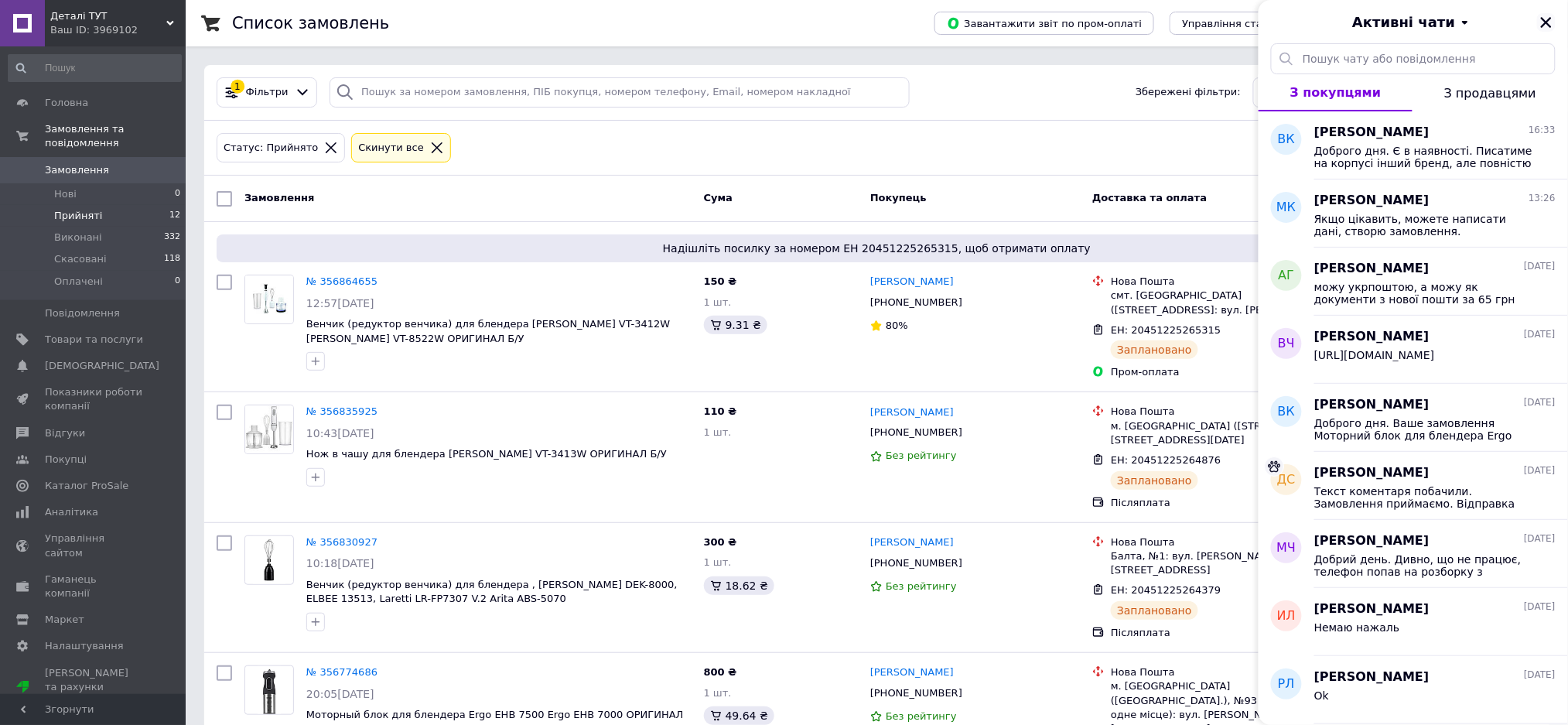
click at [1542, 21] on icon "Закрити" at bounding box center [1546, 22] width 14 height 14
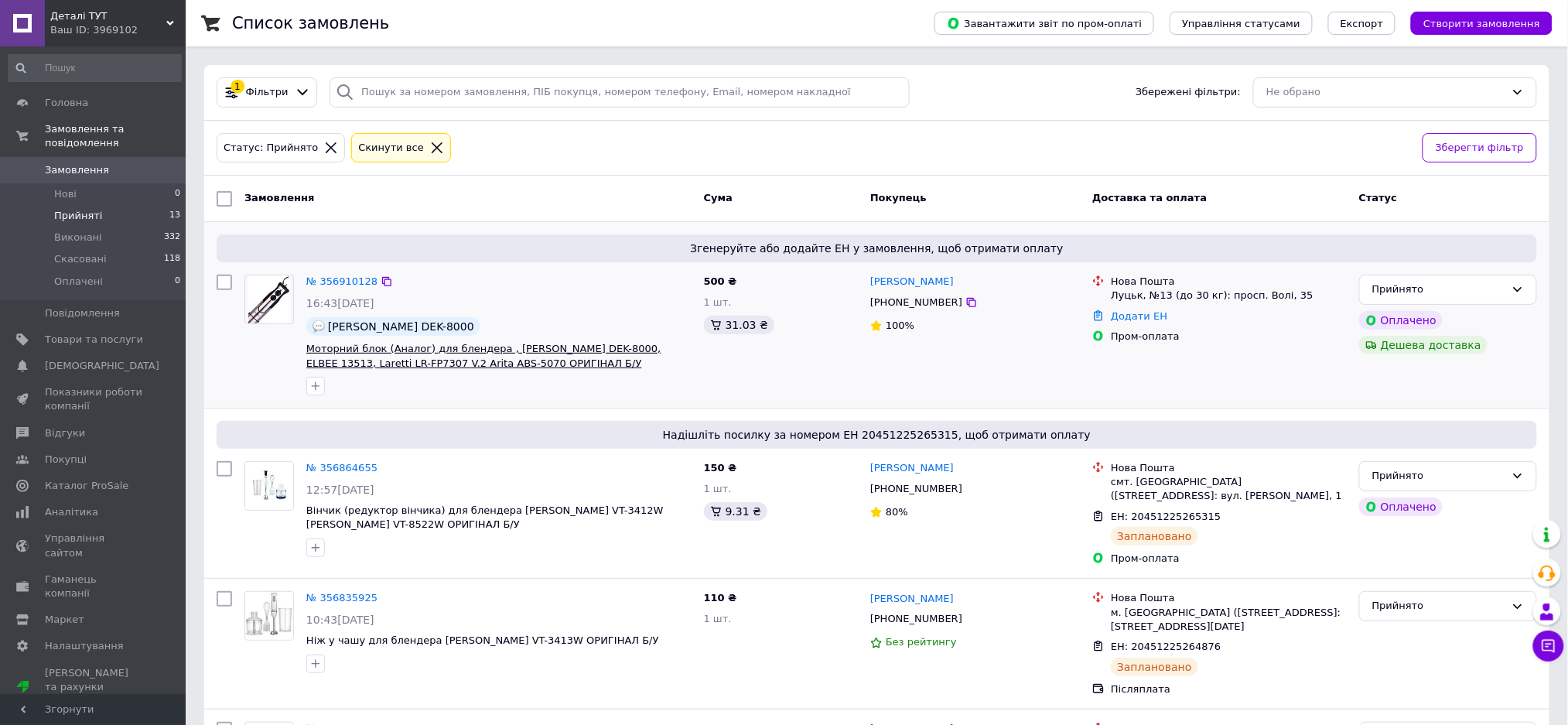
click at [460, 364] on span "Моторний блок (Аналог) для блендера , [PERSON_NAME] DEK-8000, ELBEE 13513, Lare…" at bounding box center [484, 356] width 355 height 26
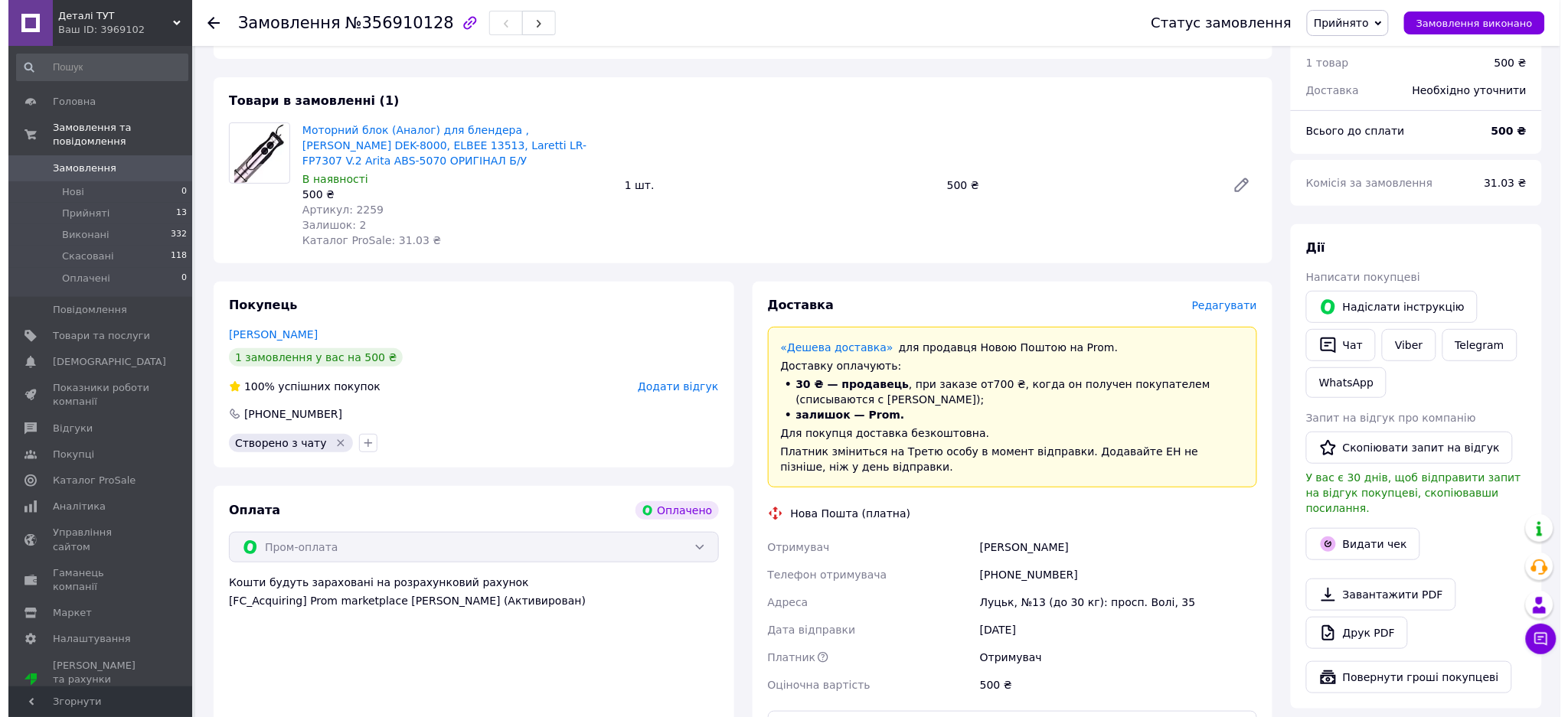
scroll to position [203, 0]
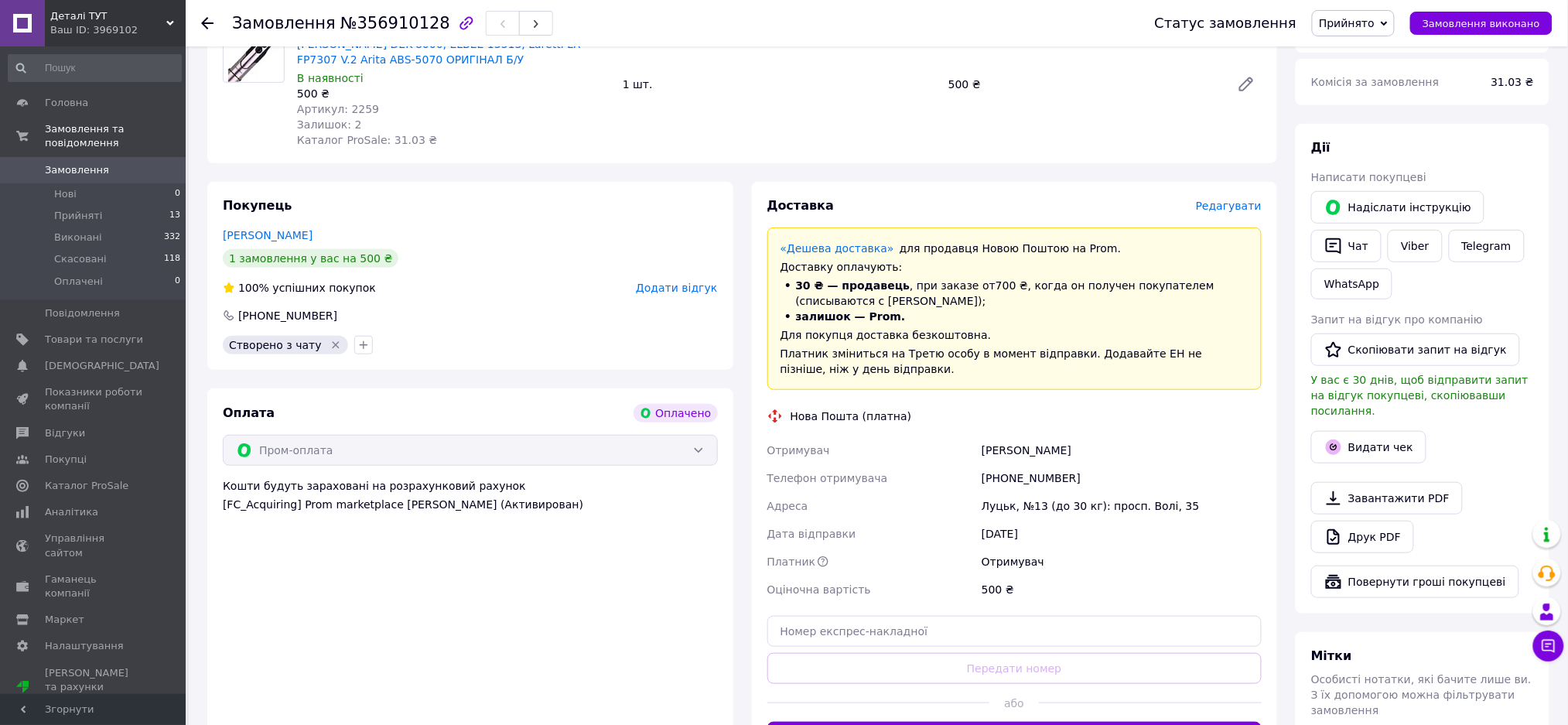
click at [1236, 200] on span "Редагувати" at bounding box center [1228, 206] width 66 height 12
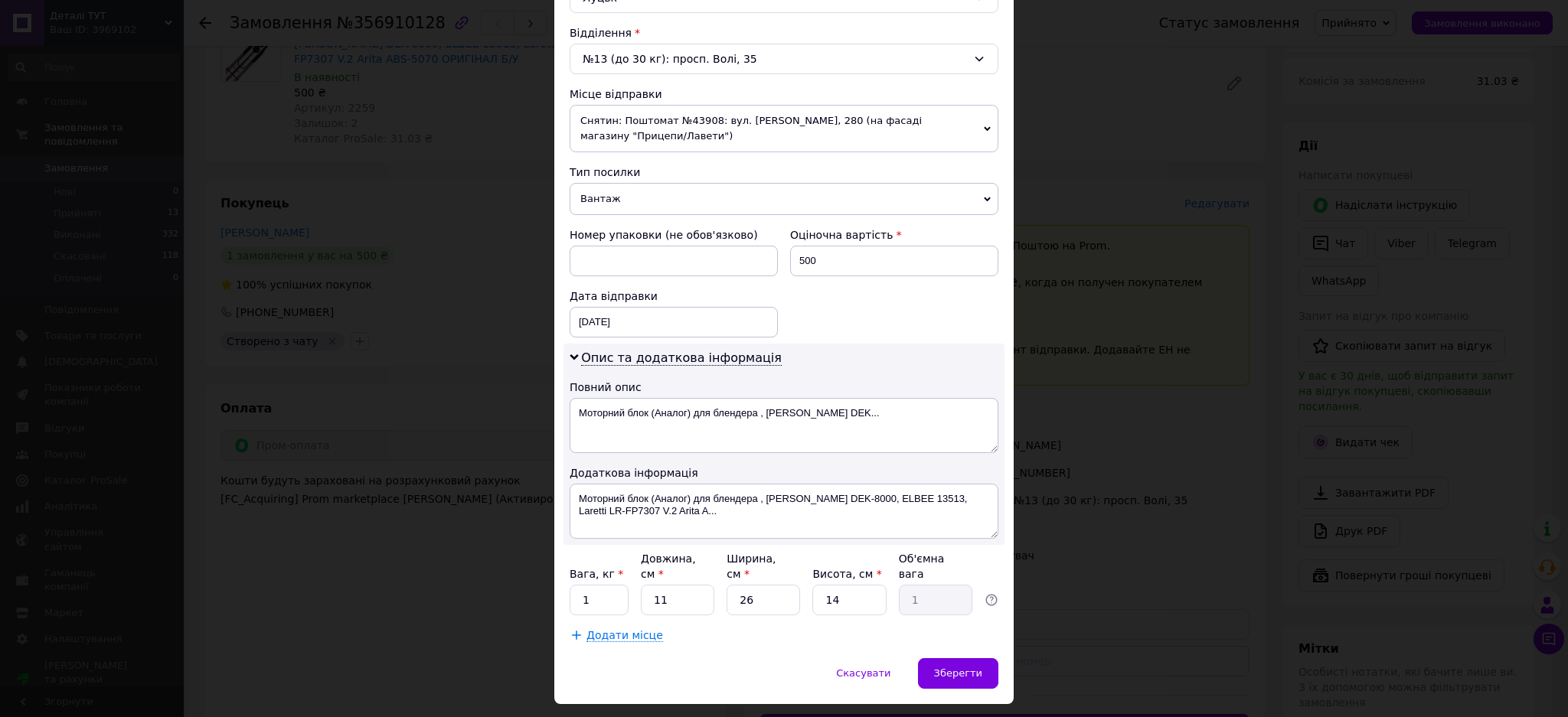
scroll to position [487, 0]
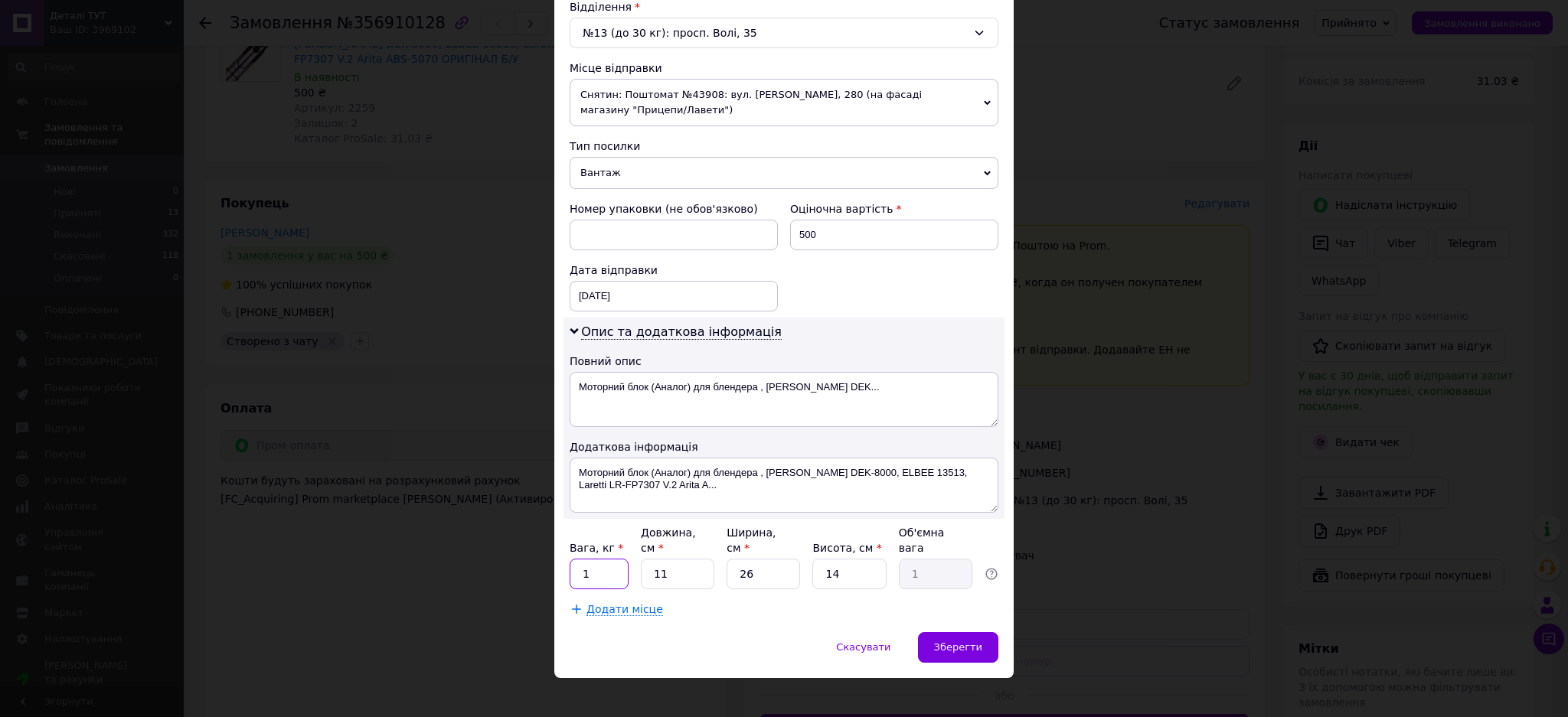
click at [615, 559] on input "1" at bounding box center [599, 574] width 59 height 31
click at [623, 564] on input "2" at bounding box center [599, 574] width 59 height 31
type input "2"
click at [654, 561] on input "11" at bounding box center [677, 574] width 74 height 31
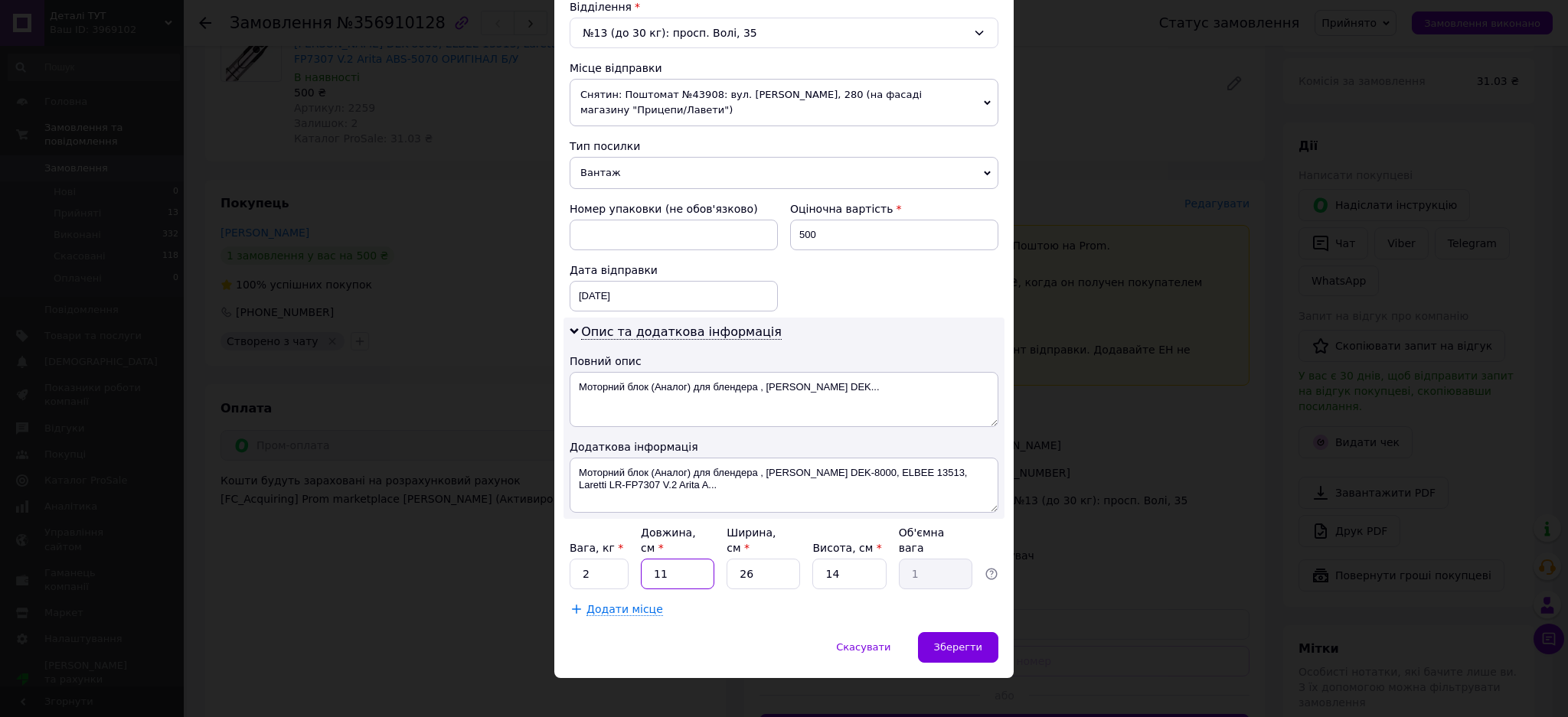
click at [654, 561] on input "11" at bounding box center [677, 574] width 74 height 31
type input "2"
type input "0.18"
type input "21"
type input "1.91"
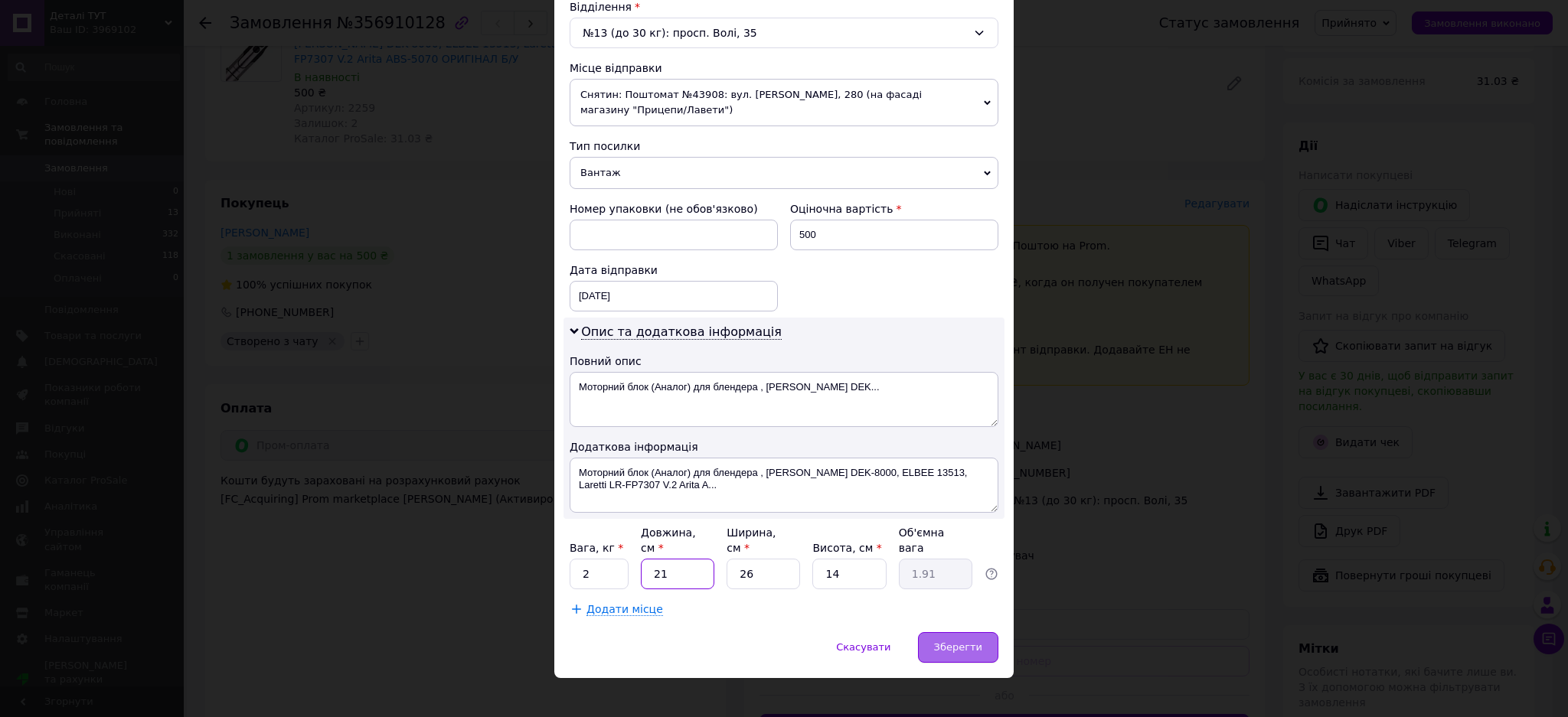
type input "21"
click at [975, 642] on span "Зберегти" at bounding box center [959, 647] width 49 height 11
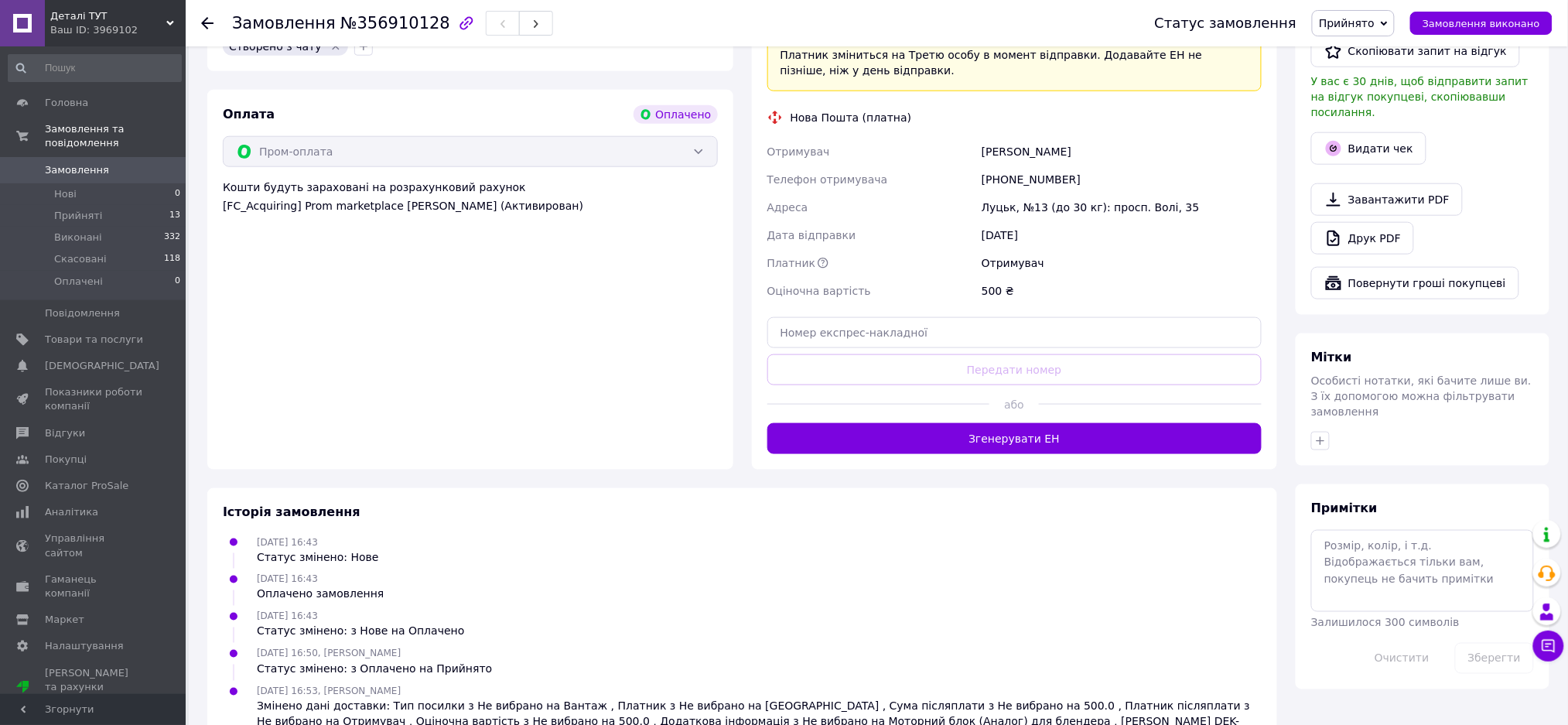
scroll to position [515, 0]
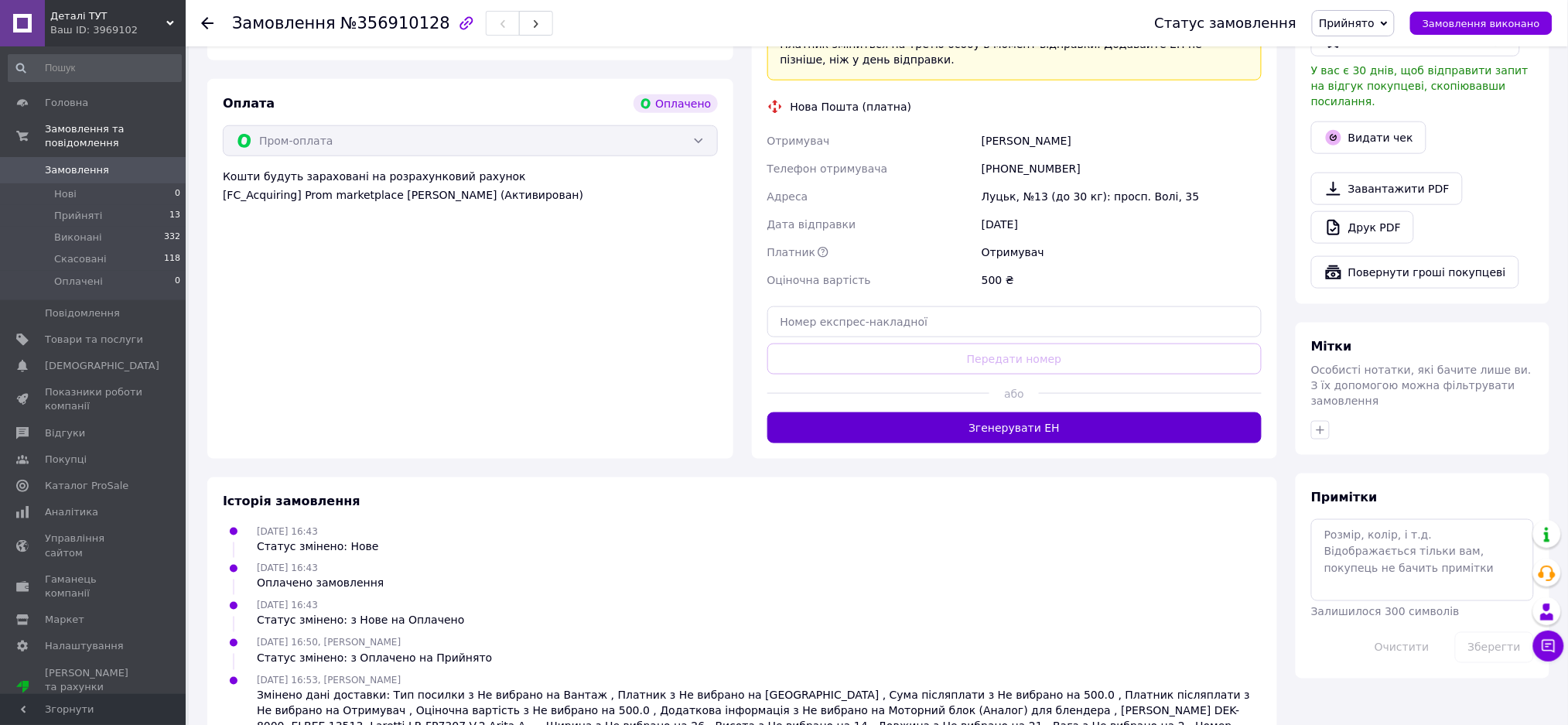
click at [1026, 427] on div "Доставка Редагувати «Дешева доставка»   для продавця Новою Поштою на Prom. Дост…" at bounding box center [1014, 165] width 526 height 587
click at [1025, 422] on button "Згенерувати ЕН" at bounding box center [1014, 428] width 495 height 31
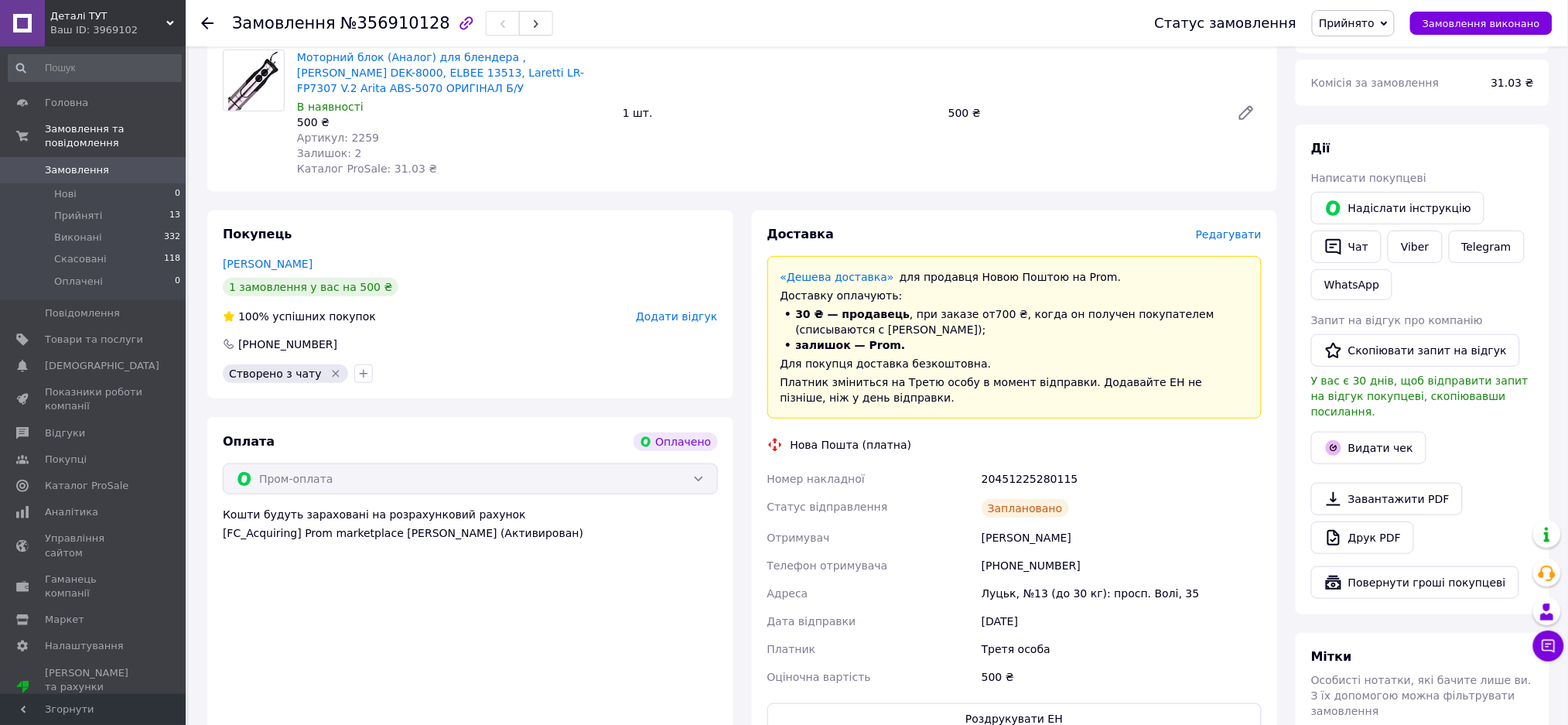
scroll to position [172, 0]
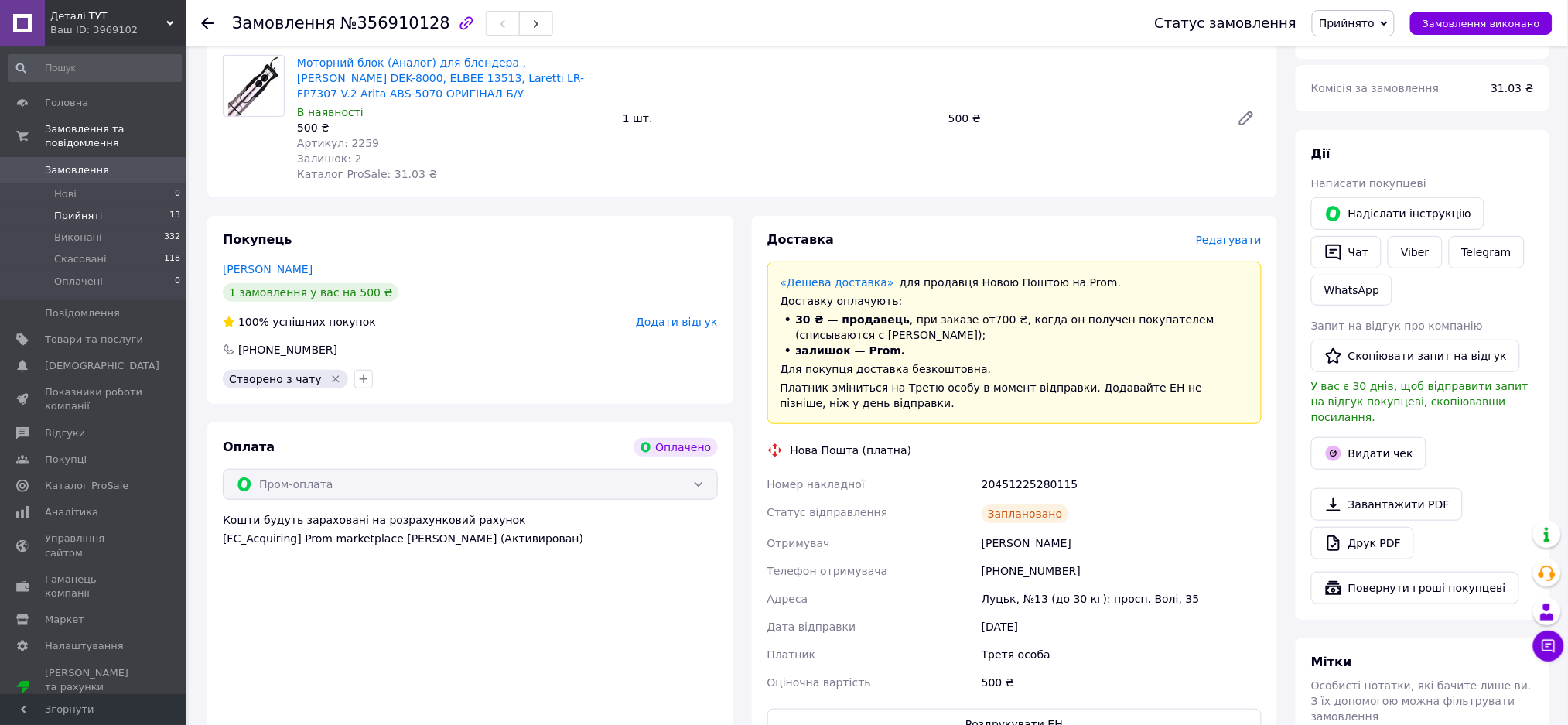
click at [93, 209] on span "Прийняті" at bounding box center [78, 215] width 48 height 14
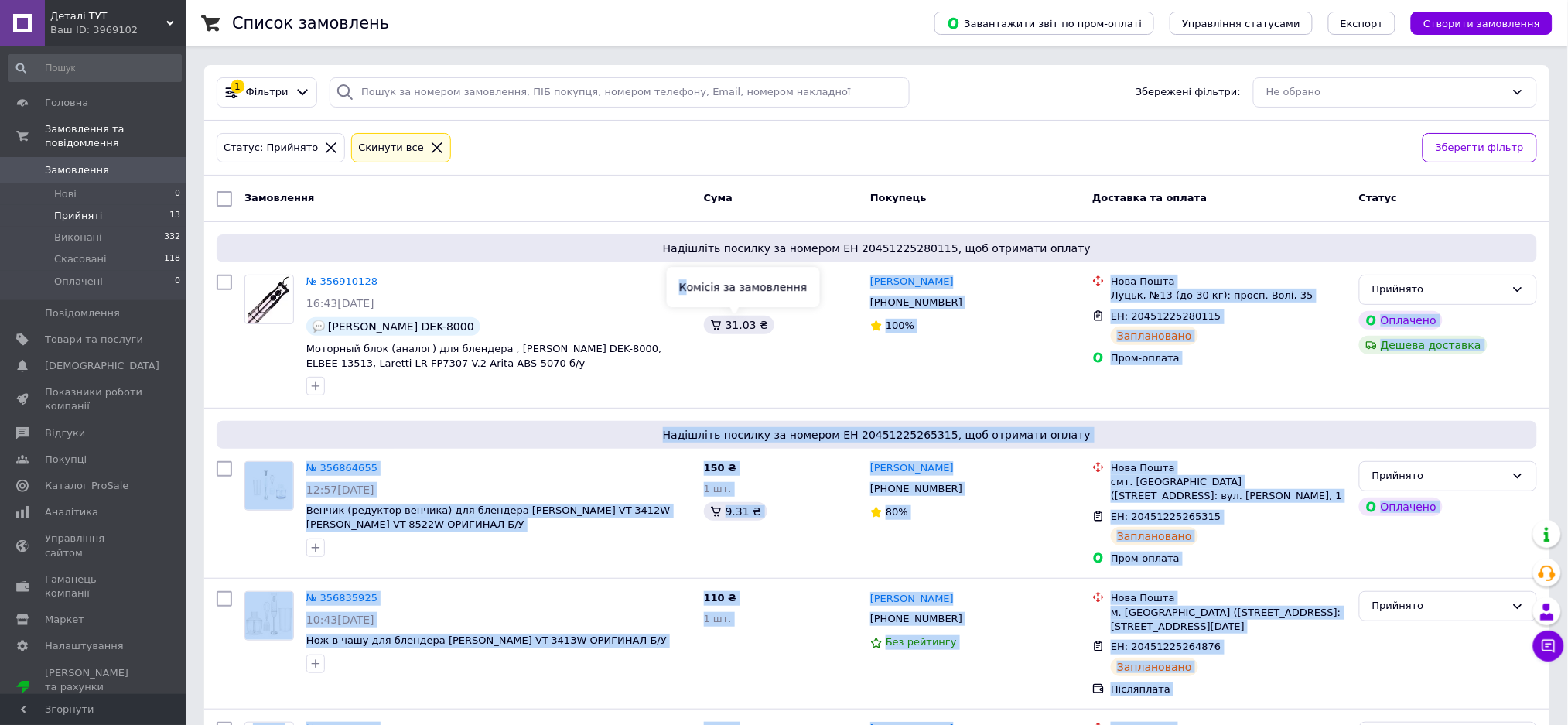
drag, startPoint x: 788, startPoint y: 335, endPoint x: 682, endPoint y: 283, distance: 118.1
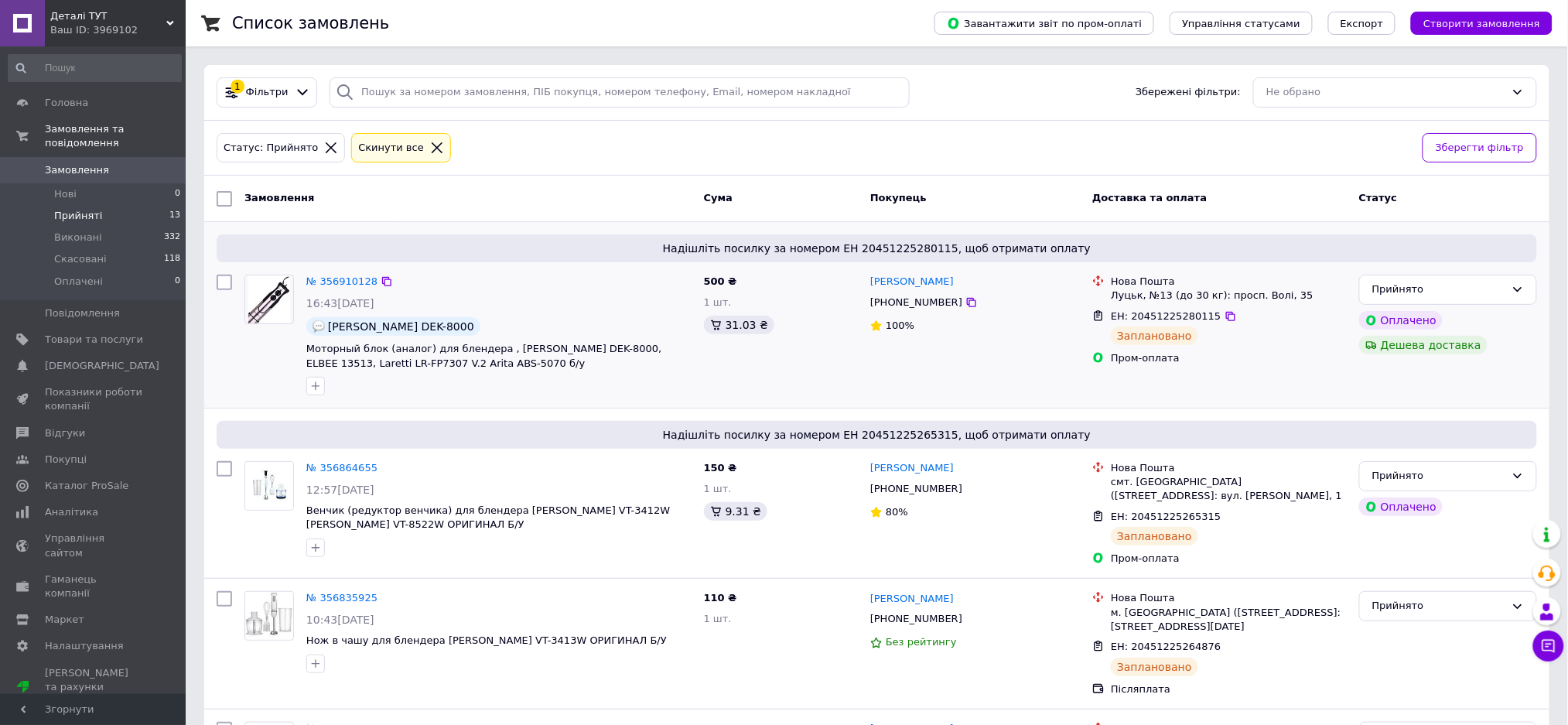
click at [698, 351] on div "500 ₴ 1 шт. 31.03 ₴" at bounding box center [780, 335] width 166 height 133
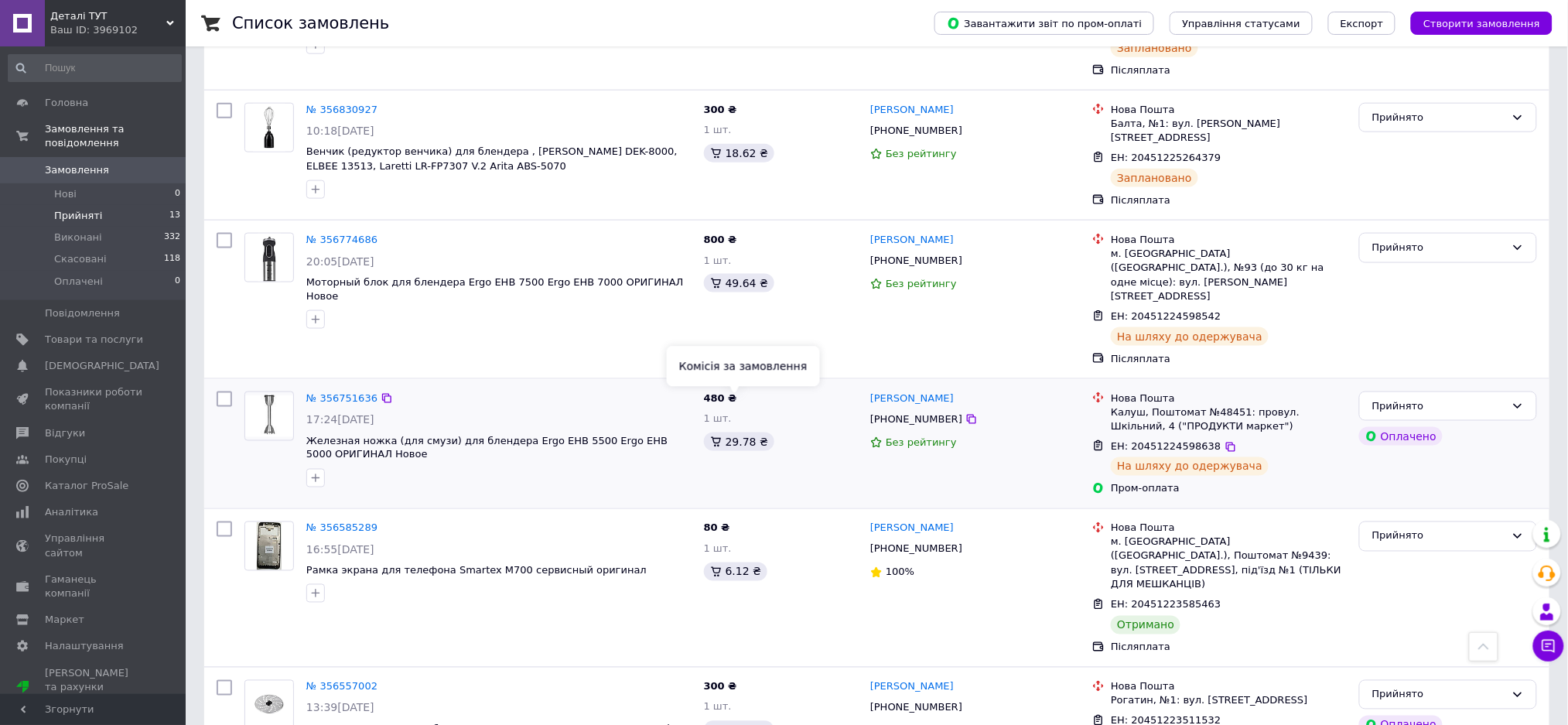
scroll to position [722, 0]
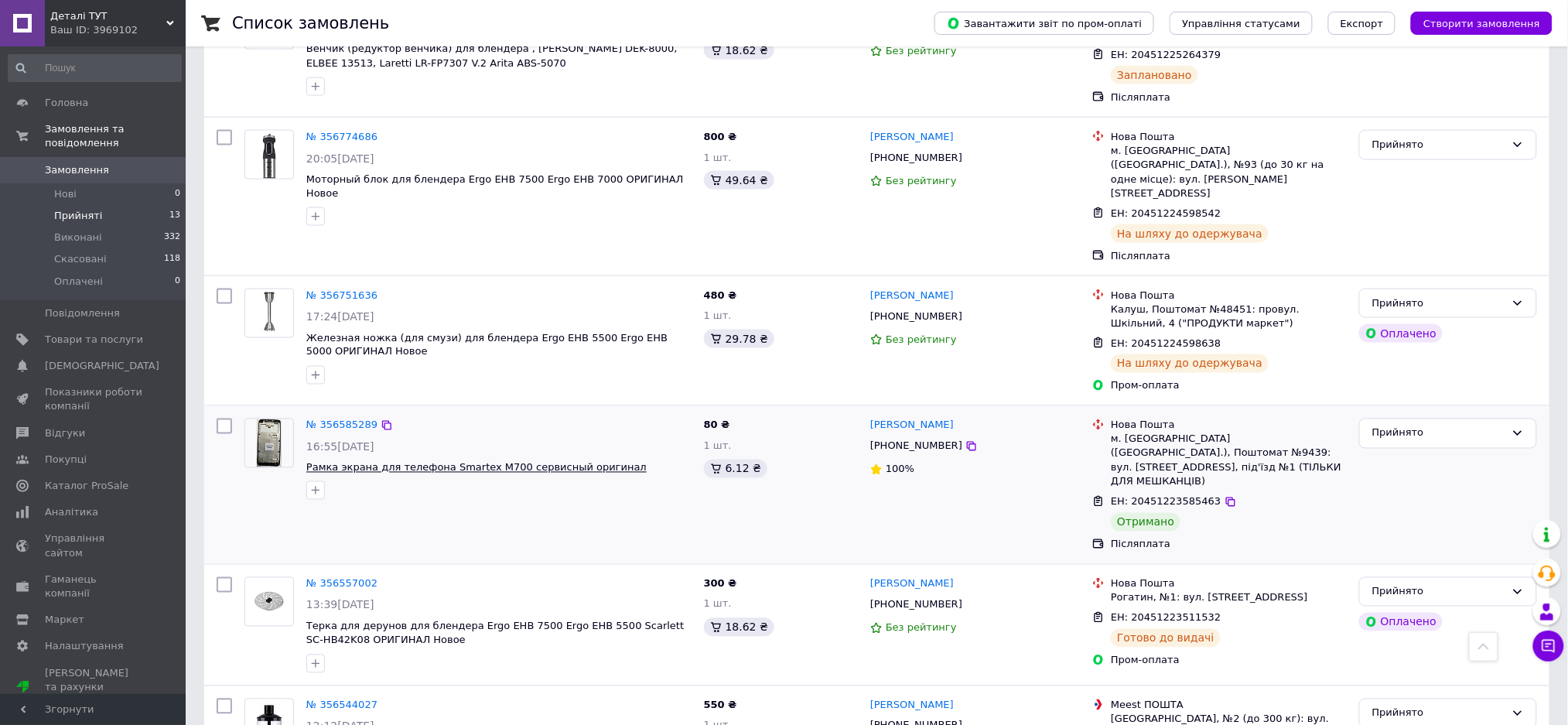
click at [472, 462] on span "Рамка экрана для телефона Smartex M700 сервисный оригинал" at bounding box center [477, 468] width 341 height 11
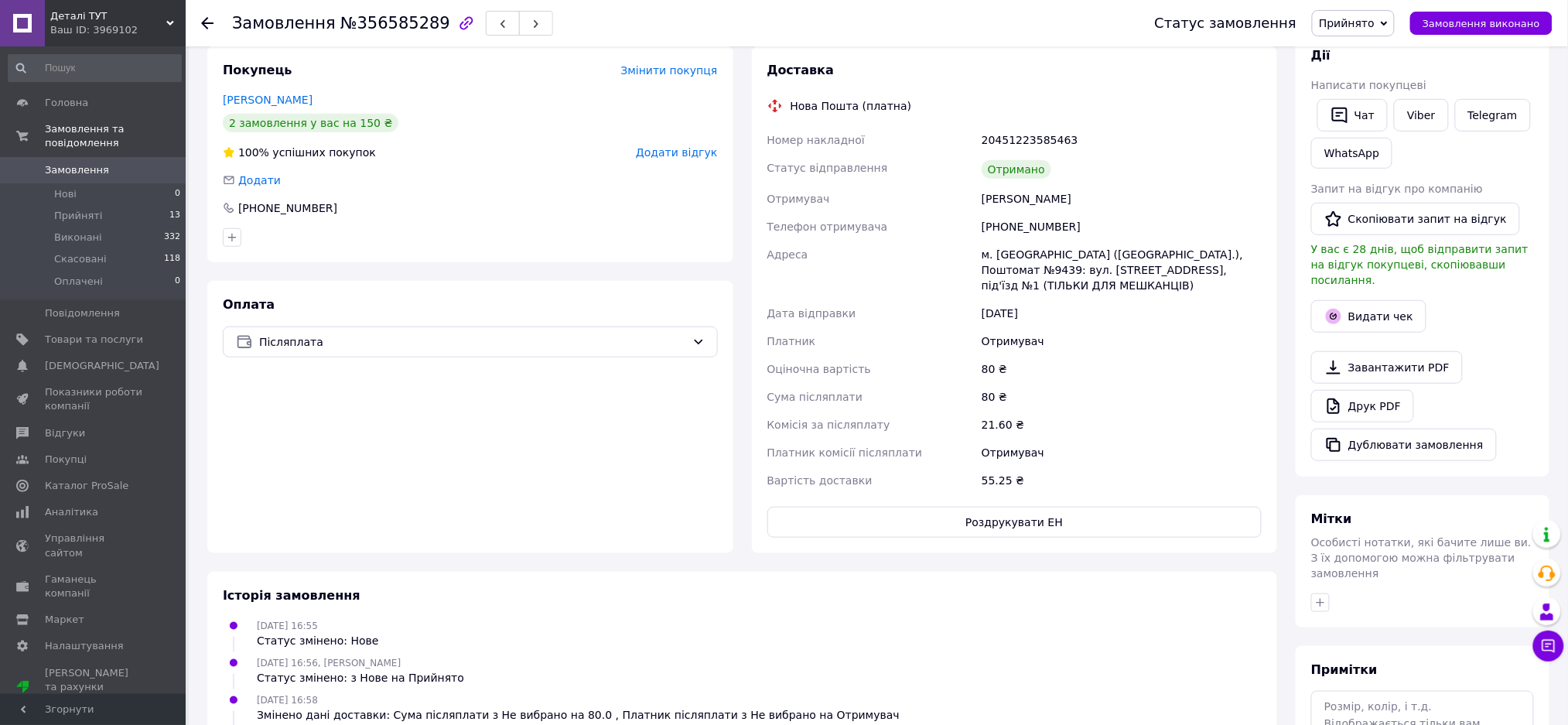
scroll to position [310, 0]
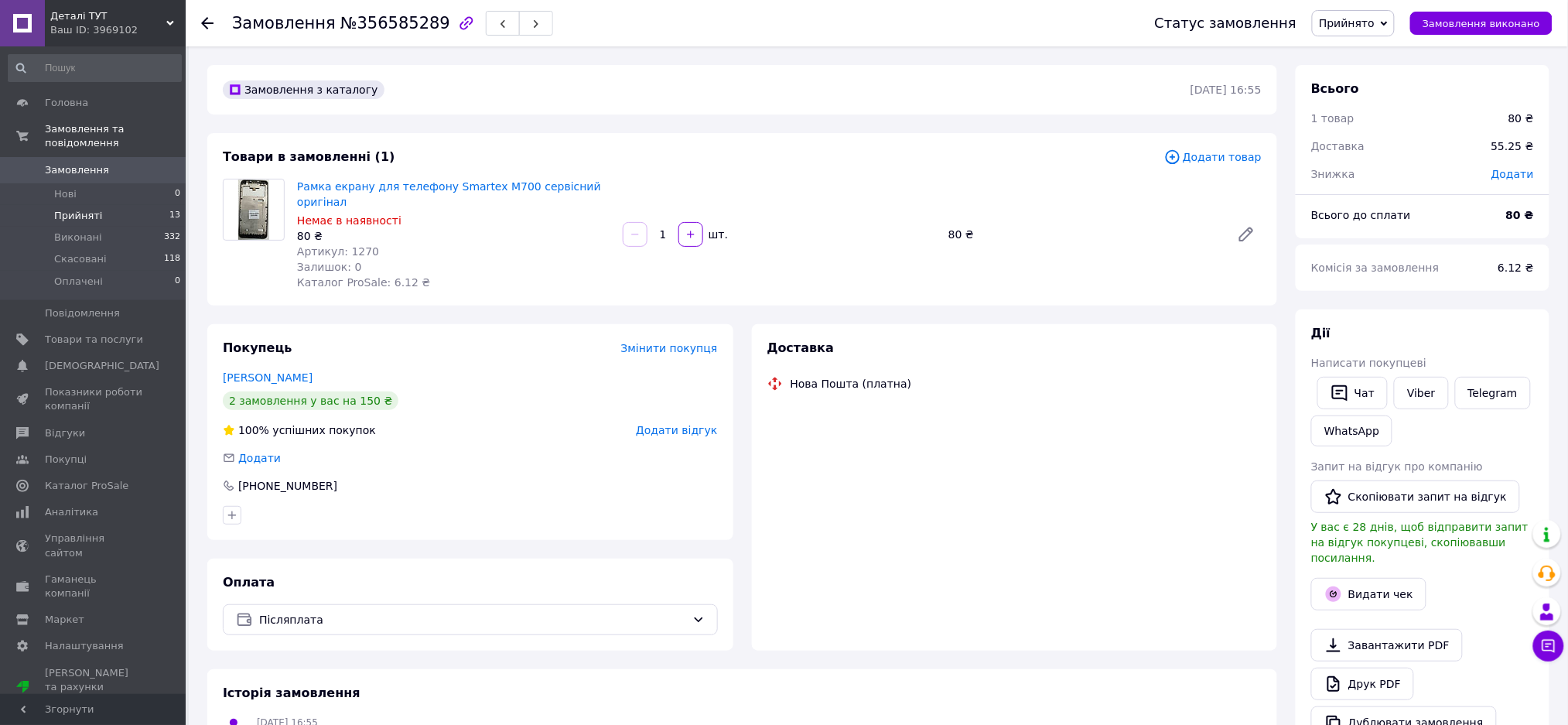
click at [89, 210] on li "Прийняті 13" at bounding box center [94, 215] width 189 height 21
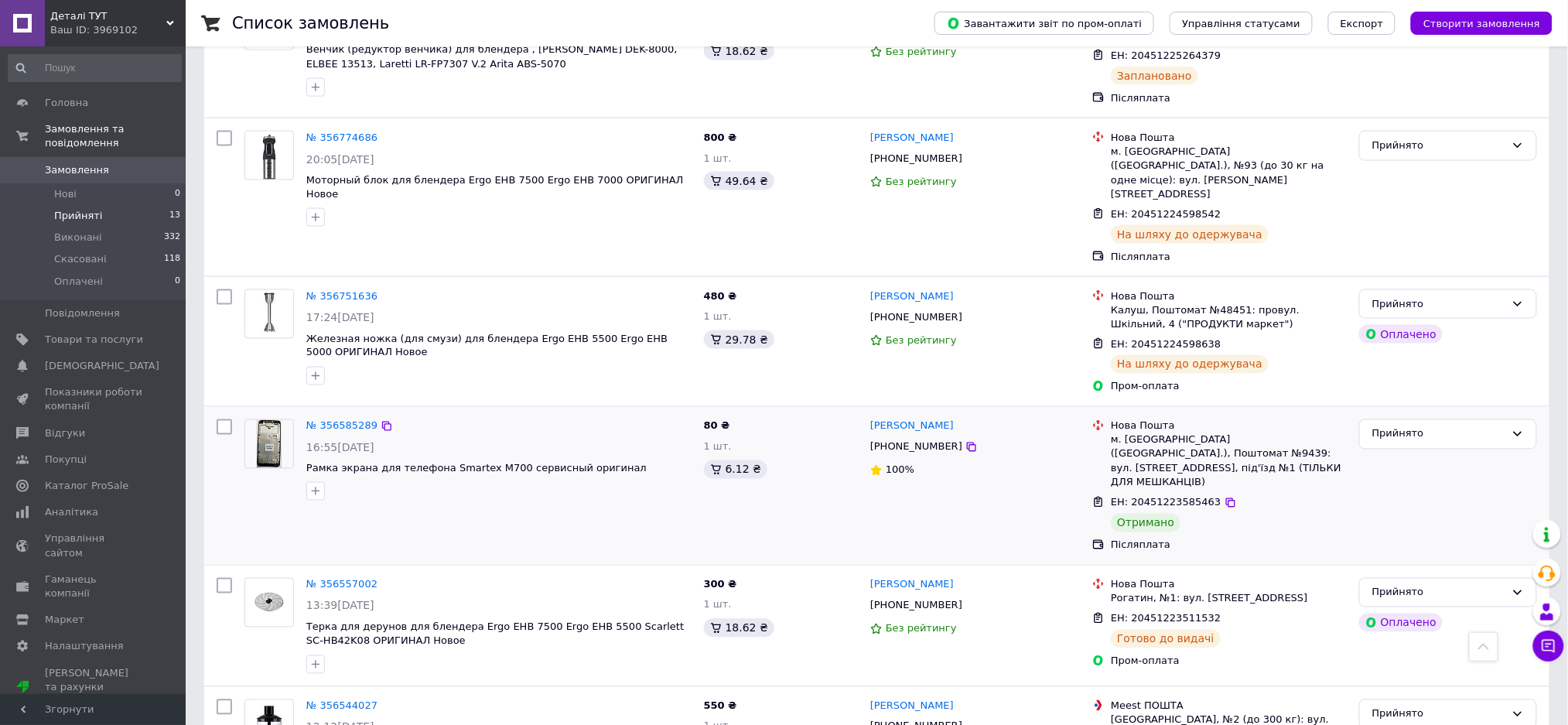
scroll to position [722, 0]
click at [433, 462] on span "Рамка экрана для телефона Smartex M700 сервисный оригинал" at bounding box center [477, 468] width 341 height 11
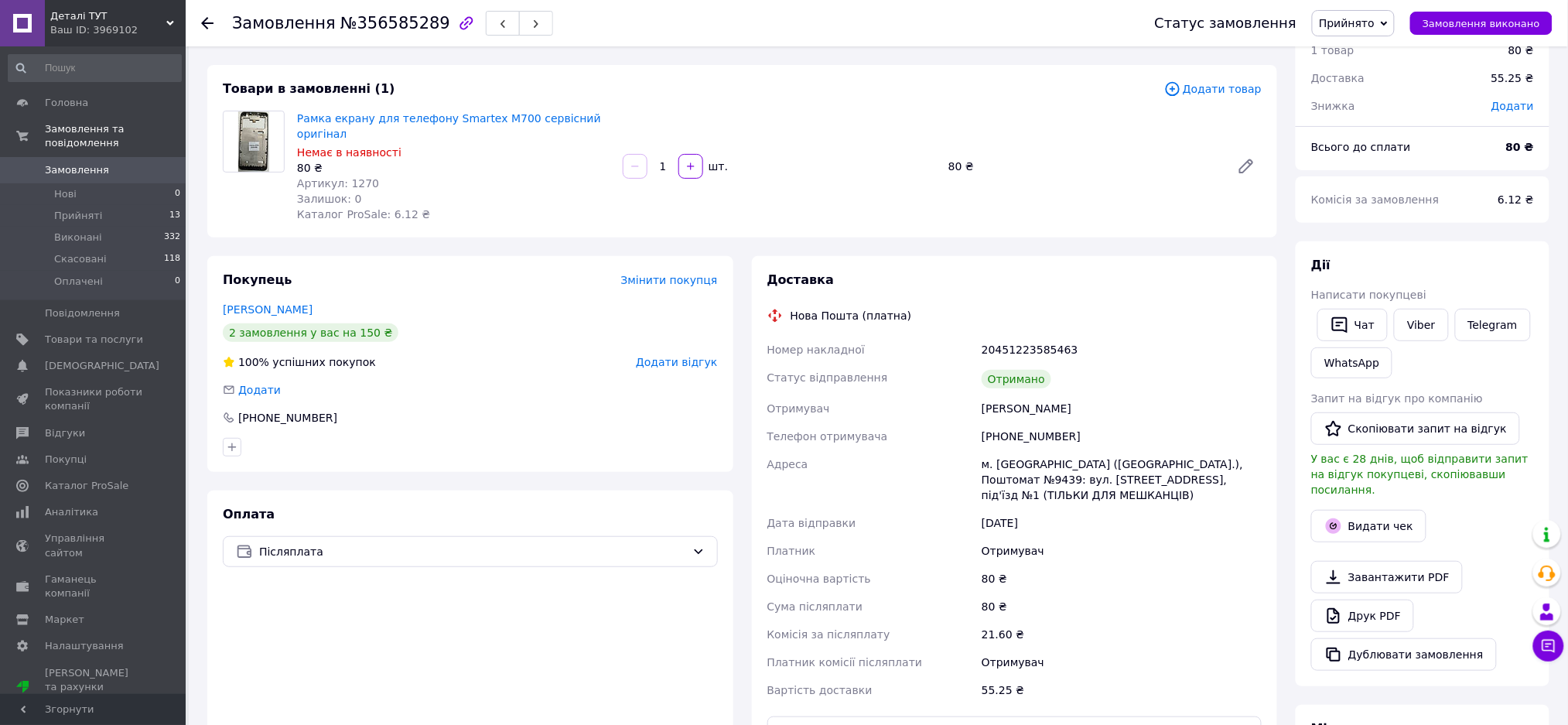
scroll to position [103, 0]
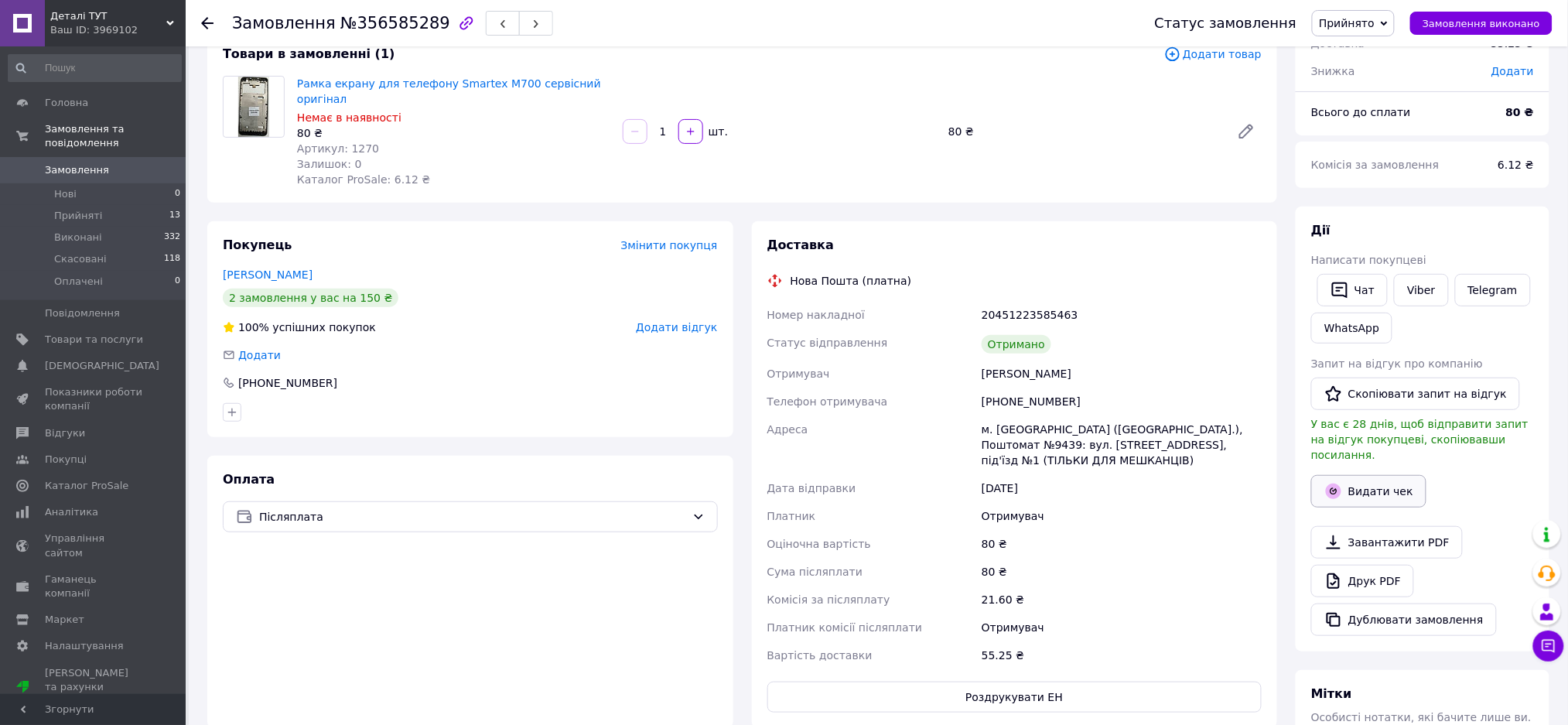
click at [1391, 475] on button "Видати чек" at bounding box center [1368, 492] width 115 height 33
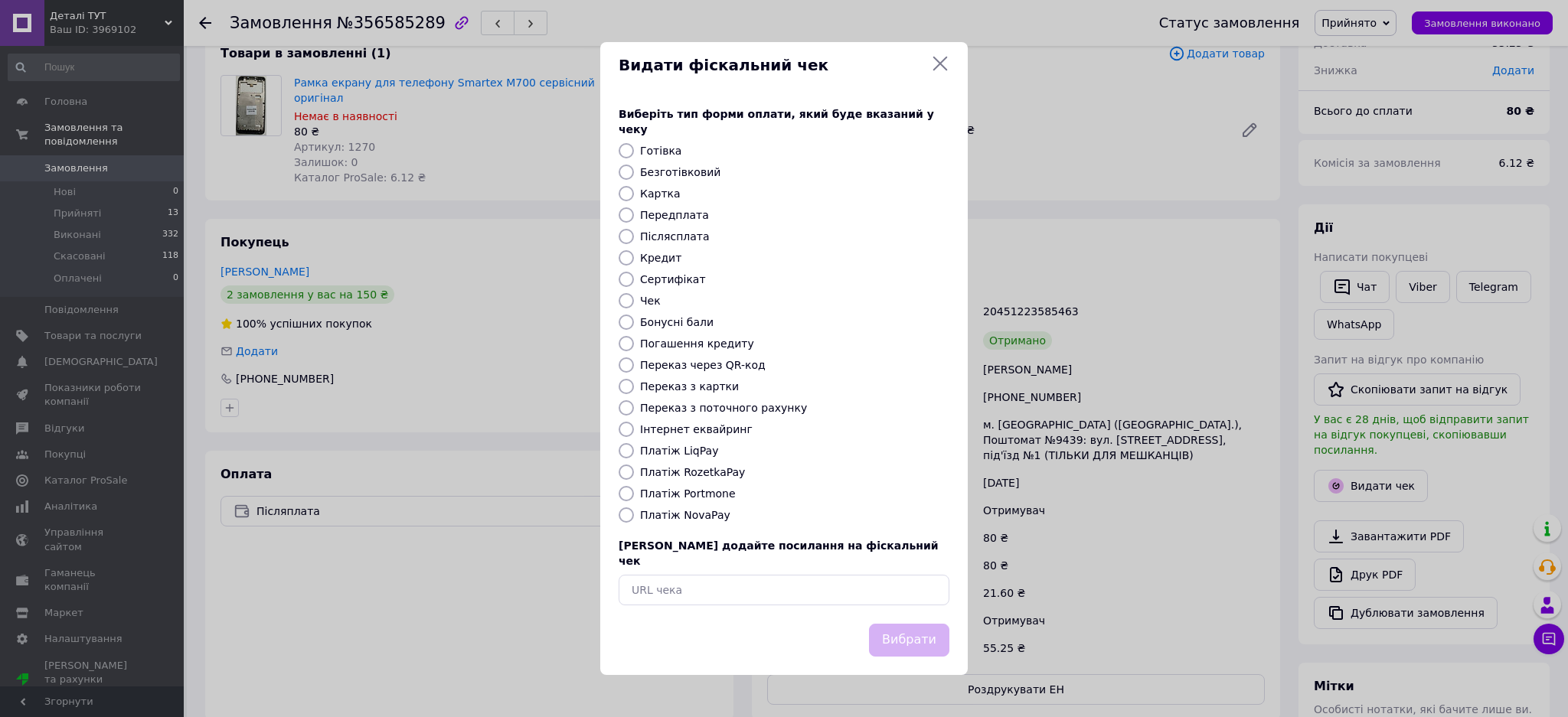
click at [656, 234] on label "Післясплата" at bounding box center [675, 236] width 70 height 12
click at [634, 234] on input "Післясплата" at bounding box center [626, 236] width 15 height 15
radio input "true"
click at [897, 624] on button "Вибрати" at bounding box center [908, 640] width 80 height 33
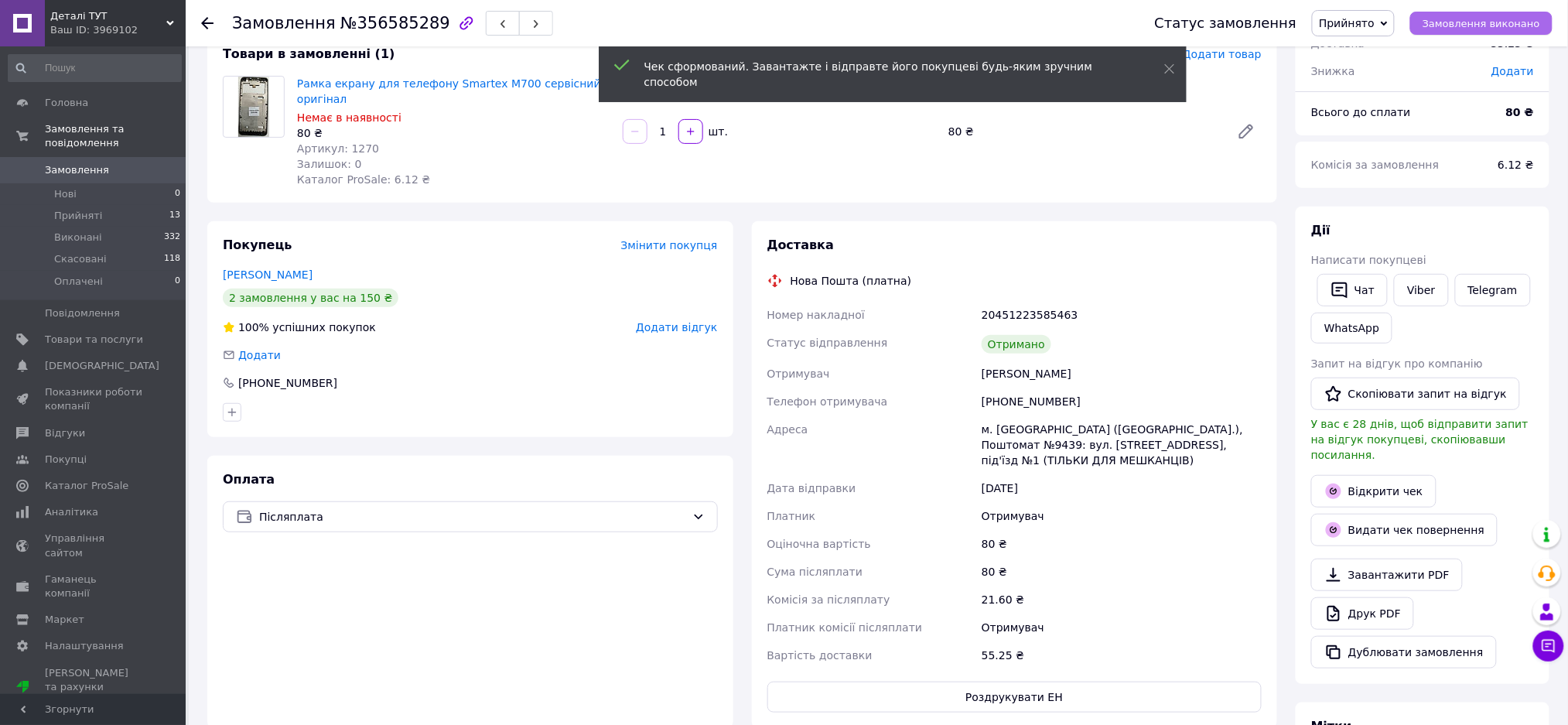
click at [1493, 21] on span "Замовлення виконано" at bounding box center [1481, 24] width 118 height 11
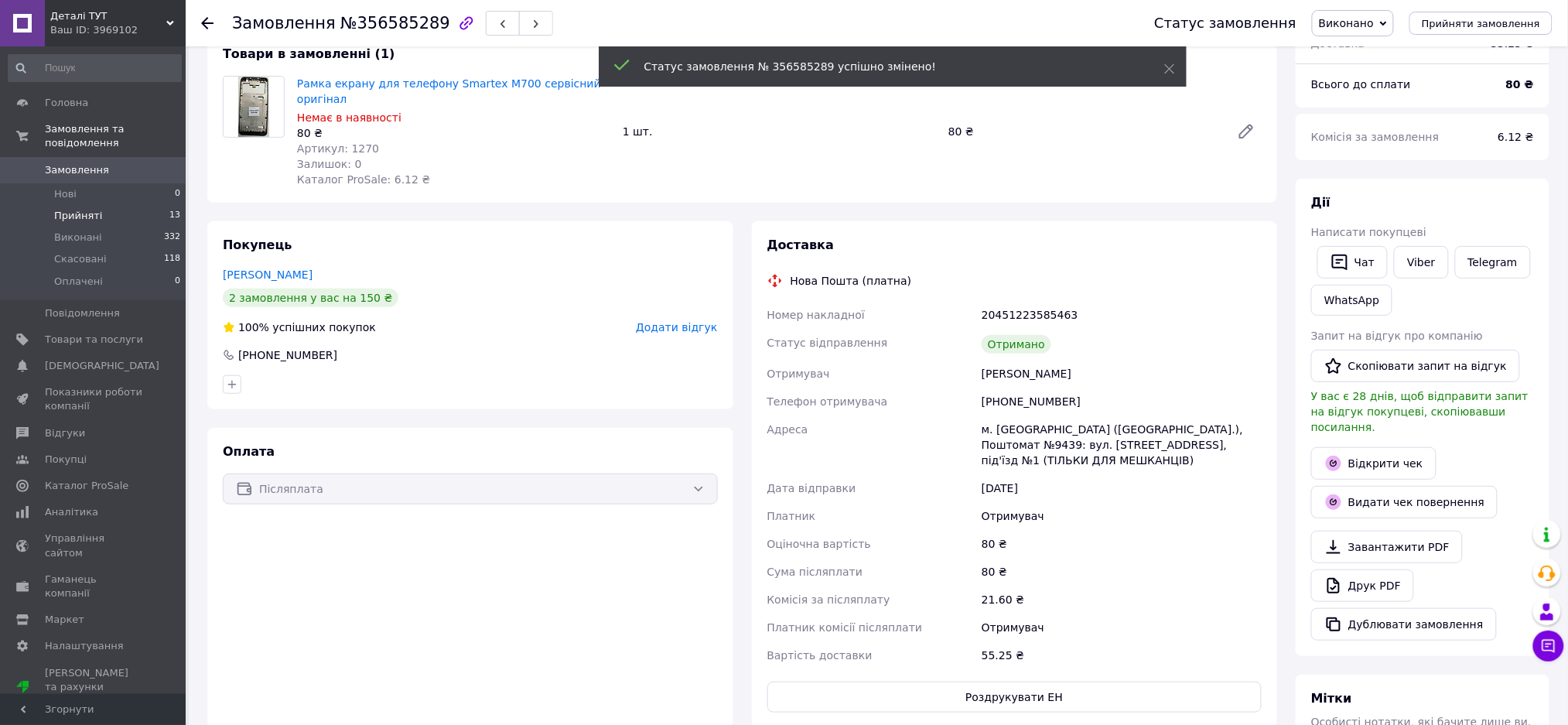
click at [79, 209] on span "Прийняті" at bounding box center [78, 215] width 48 height 14
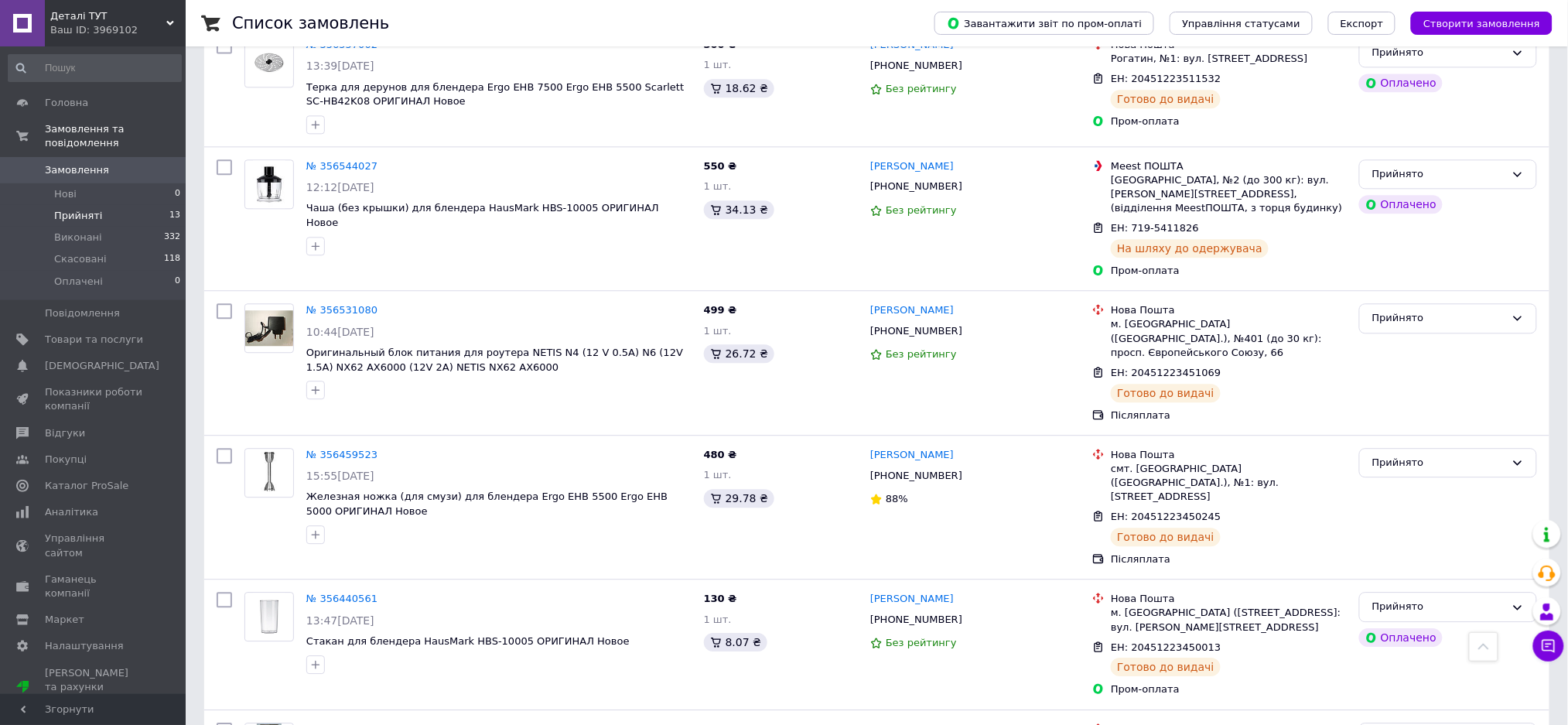
scroll to position [1226, 0]
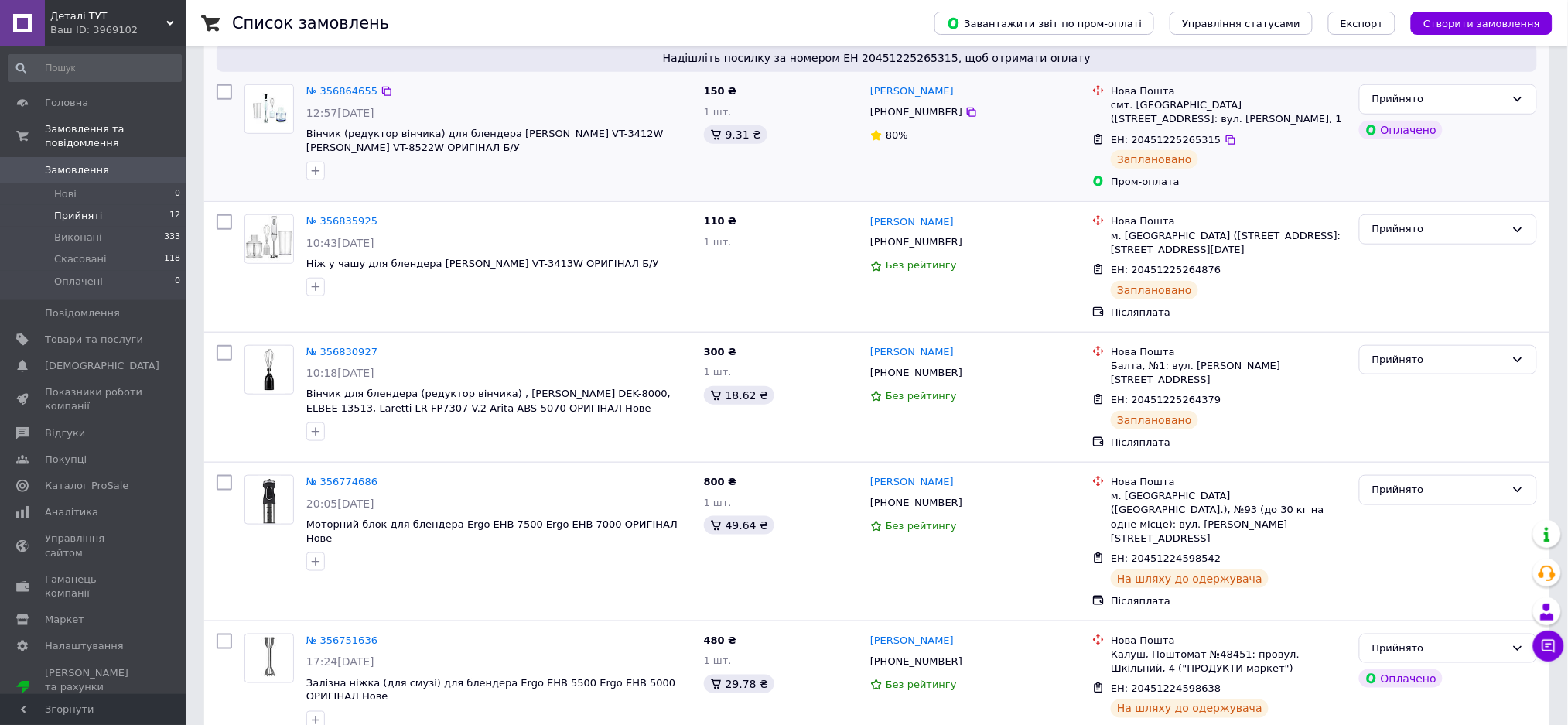
scroll to position [413, 0]
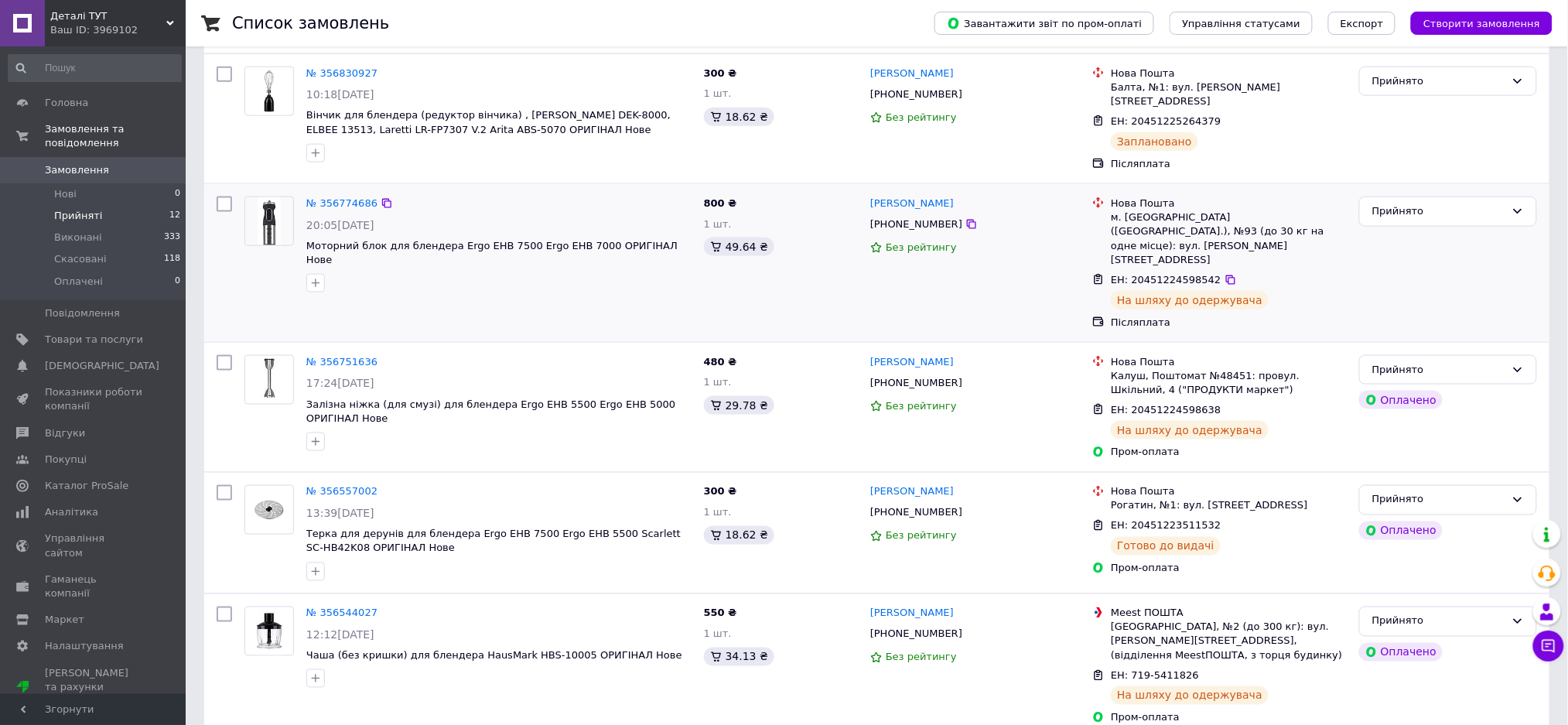
scroll to position [619, 0]
